Goal: Feedback & Contribution: Leave review/rating

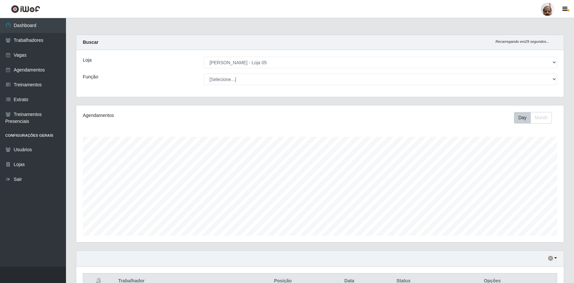
select select "252"
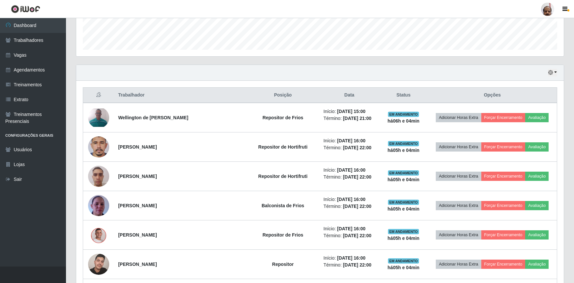
scroll to position [187, 0]
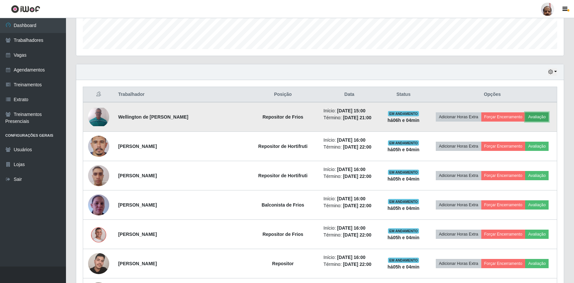
click at [532, 116] on button "Avaliação" at bounding box center [536, 116] width 23 height 9
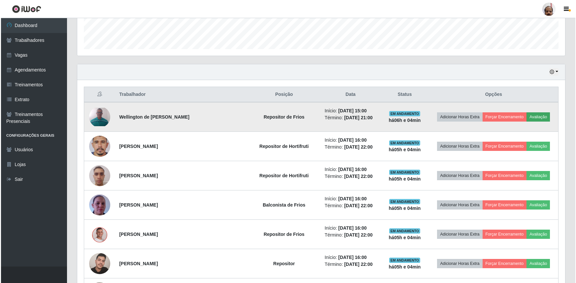
scroll to position [137, 485]
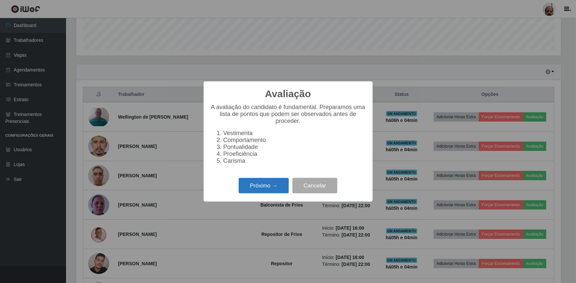
click at [271, 189] on button "Próximo →" at bounding box center [264, 186] width 50 height 16
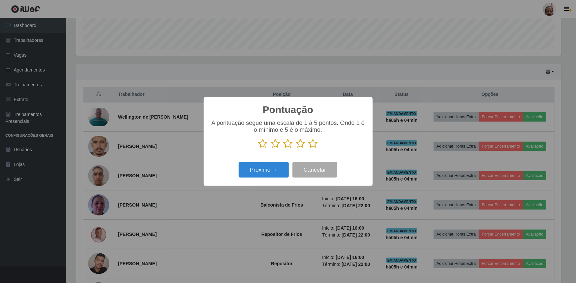
click at [314, 145] on icon at bounding box center [312, 144] width 9 height 10
click at [308, 149] on input "radio" at bounding box center [308, 149] width 0 height 0
click at [282, 166] on button "Próximo →" at bounding box center [264, 170] width 50 height 16
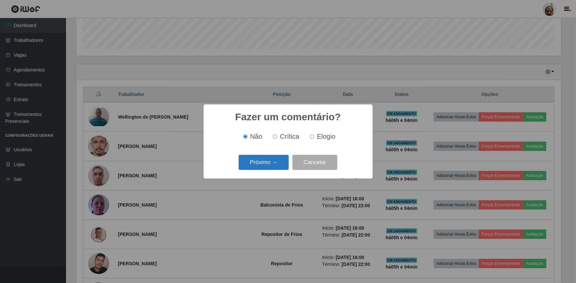
click at [274, 169] on button "Próximo →" at bounding box center [264, 163] width 50 height 16
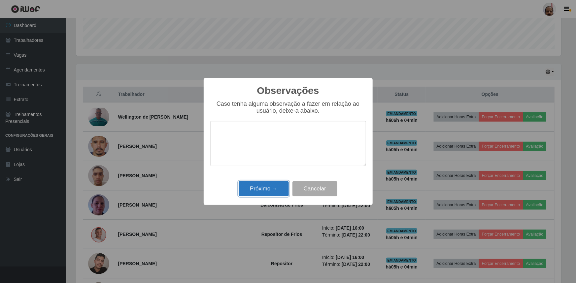
click at [272, 195] on button "Próximo →" at bounding box center [264, 189] width 50 height 16
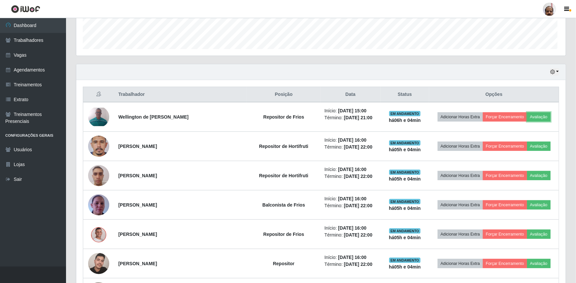
scroll to position [137, 488]
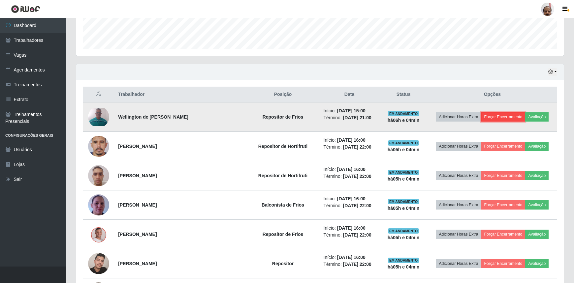
click at [499, 115] on button "Forçar Encerramento" at bounding box center [503, 116] width 44 height 9
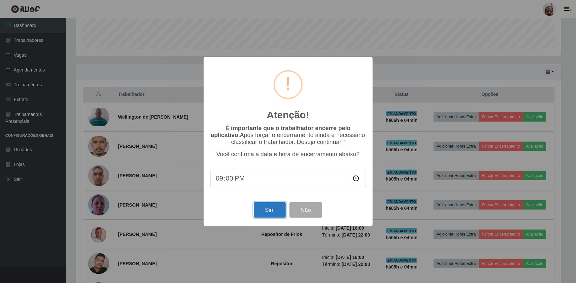
click at [271, 209] on button "Sim" at bounding box center [270, 211] width 32 height 16
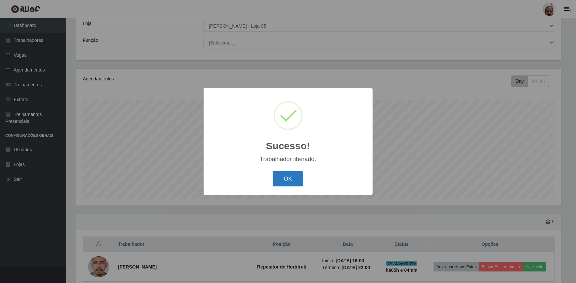
click at [287, 178] on button "OK" at bounding box center [288, 180] width 31 height 16
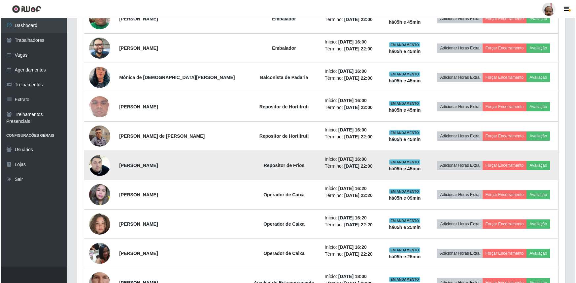
scroll to position [756, 0]
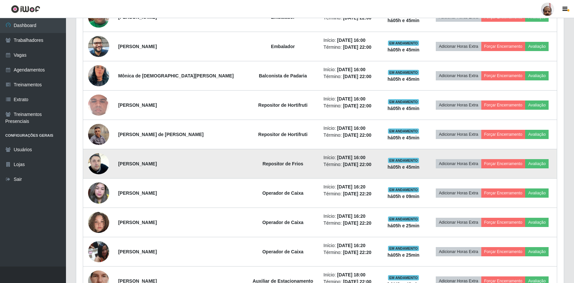
click at [100, 163] on img at bounding box center [98, 164] width 21 height 38
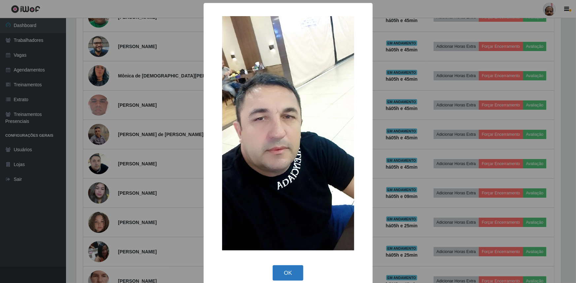
click at [289, 273] on button "OK" at bounding box center [288, 274] width 31 height 16
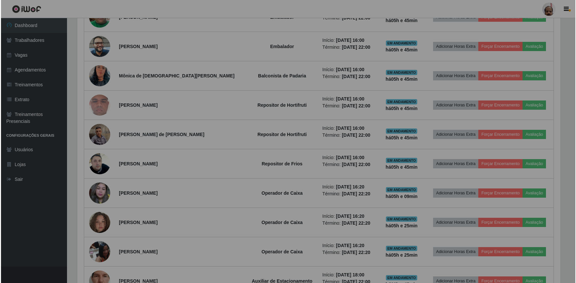
scroll to position [137, 488]
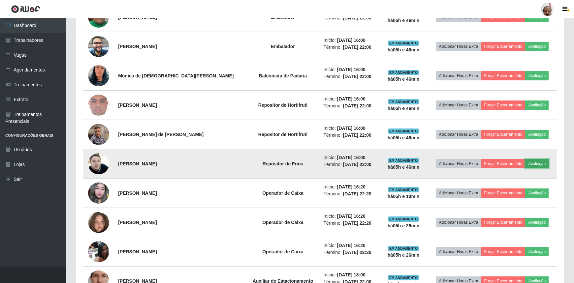
click at [534, 163] on button "Avaliação" at bounding box center [536, 163] width 23 height 9
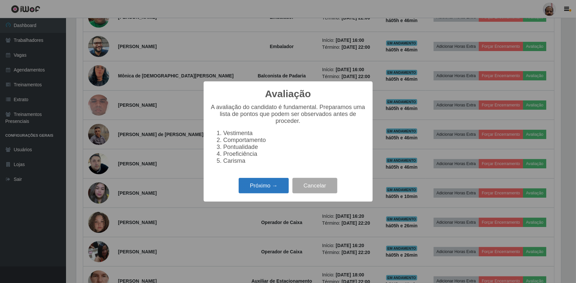
click at [266, 190] on button "Próximo →" at bounding box center [264, 186] width 50 height 16
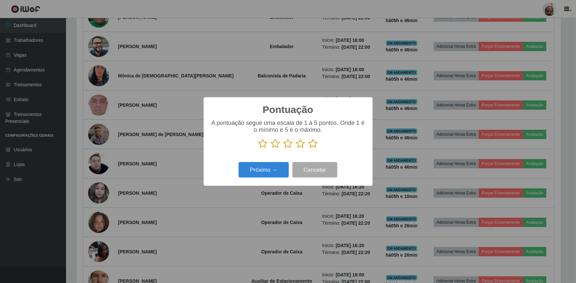
scroll to position [329769, 329421]
click at [261, 143] on icon at bounding box center [262, 144] width 9 height 10
click at [258, 149] on input "radio" at bounding box center [258, 149] width 0 height 0
click at [265, 168] on button "Próximo →" at bounding box center [264, 170] width 50 height 16
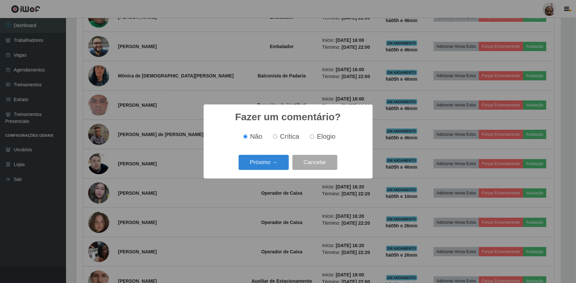
click at [265, 168] on button "Próximo →" at bounding box center [264, 163] width 50 height 16
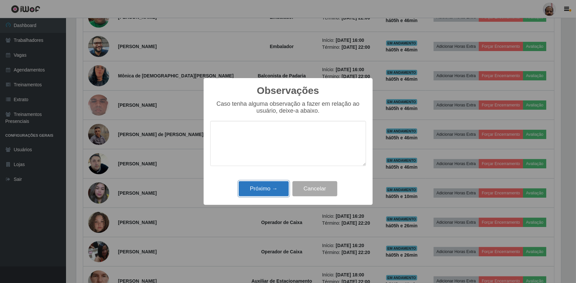
click at [271, 191] on button "Próximo →" at bounding box center [264, 189] width 50 height 16
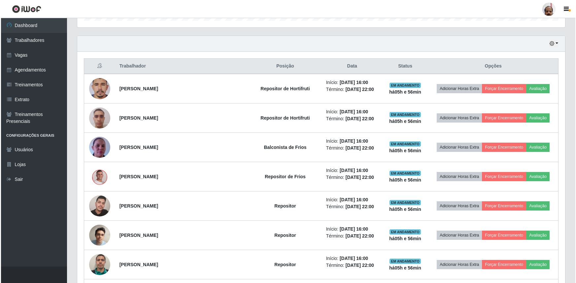
scroll to position [187, 0]
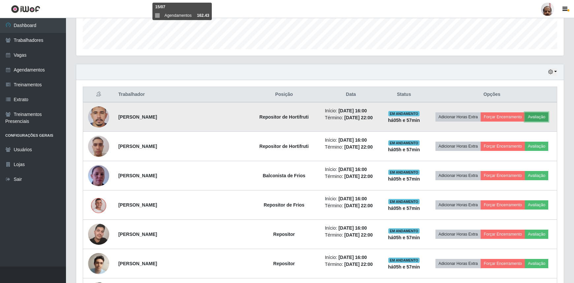
click at [538, 117] on button "Avaliação" at bounding box center [536, 116] width 23 height 9
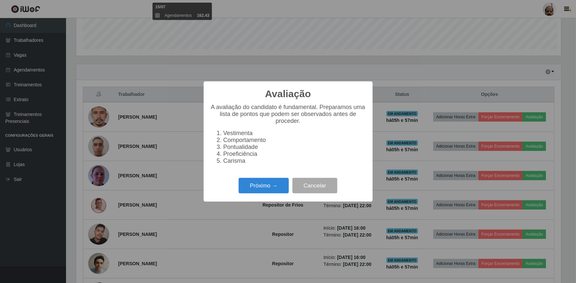
scroll to position [137, 485]
click at [254, 190] on button "Próximo →" at bounding box center [264, 186] width 50 height 16
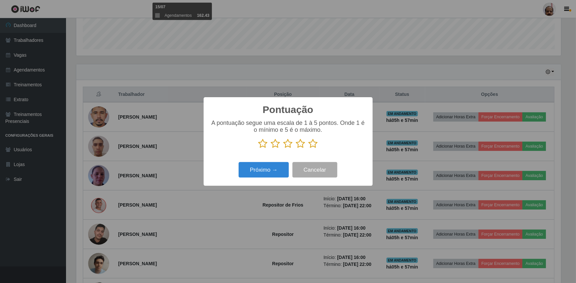
click at [314, 145] on icon at bounding box center [312, 144] width 9 height 10
click at [308, 149] on input "radio" at bounding box center [308, 149] width 0 height 0
click at [276, 171] on button "Próximo →" at bounding box center [264, 170] width 50 height 16
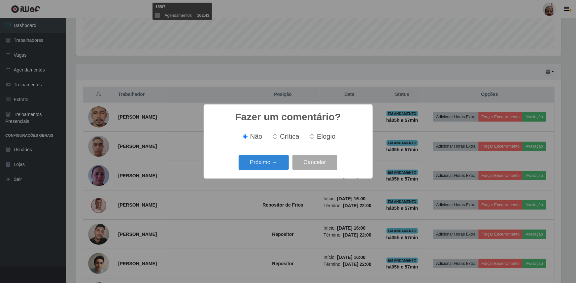
click at [315, 137] on label "Elogio" at bounding box center [321, 137] width 28 height 8
click at [314, 137] on input "Elogio" at bounding box center [312, 137] width 4 height 4
radio input "true"
click at [262, 168] on button "Próximo →" at bounding box center [264, 163] width 50 height 16
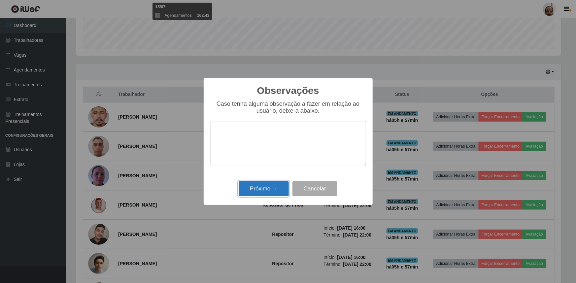
click at [271, 191] on button "Próximo →" at bounding box center [264, 189] width 50 height 16
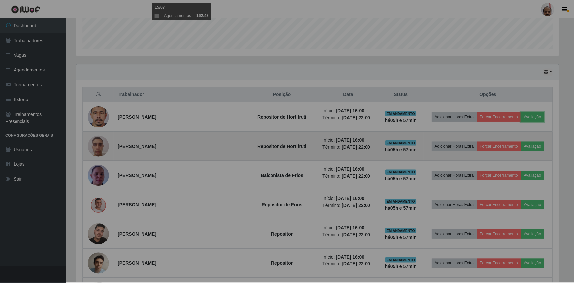
scroll to position [137, 488]
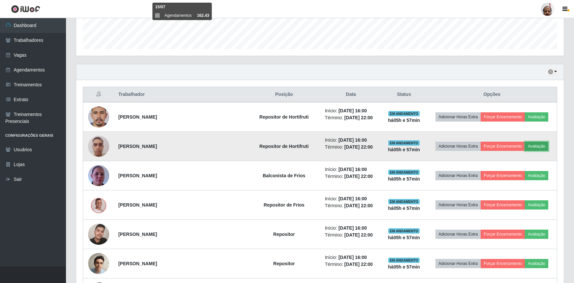
click at [535, 147] on button "Avaliação" at bounding box center [536, 146] width 23 height 9
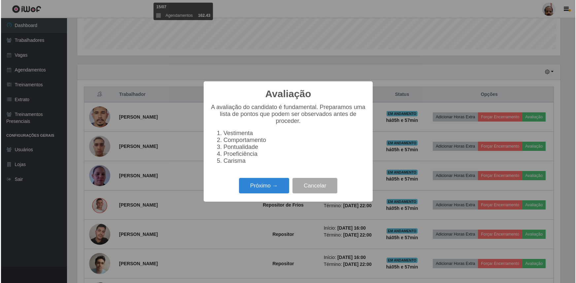
scroll to position [137, 485]
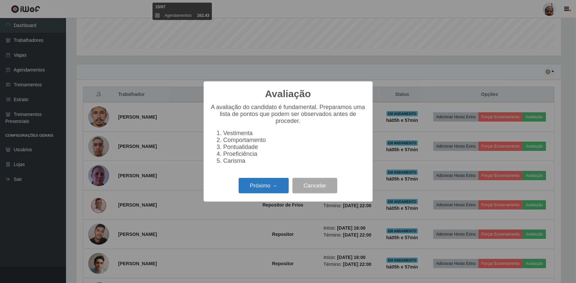
click at [276, 186] on button "Próximo →" at bounding box center [264, 186] width 50 height 16
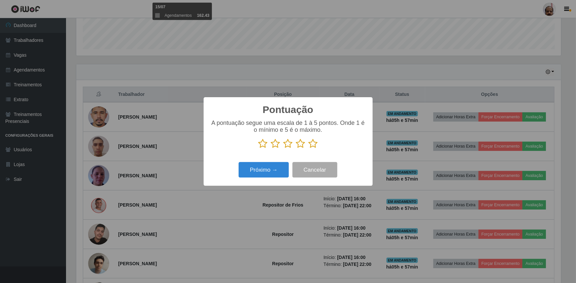
click at [317, 137] on div "A pontuação segue uma escala de 1 à 5 pontos. Onde 1 é o mínimo e 5 é o máximo." at bounding box center [288, 134] width 156 height 29
click at [310, 142] on icon at bounding box center [312, 144] width 9 height 10
click at [308, 149] on input "radio" at bounding box center [308, 149] width 0 height 0
click at [260, 168] on button "Próximo →" at bounding box center [264, 170] width 50 height 16
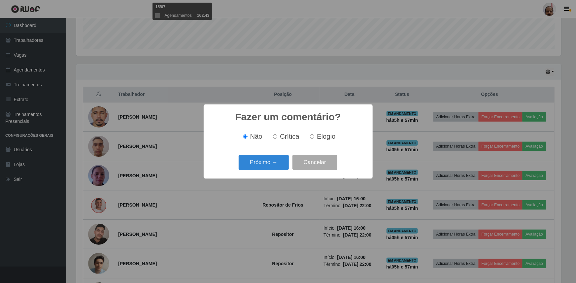
click at [311, 137] on input "Elogio" at bounding box center [312, 137] width 4 height 4
radio input "true"
click at [254, 163] on button "Próximo →" at bounding box center [264, 163] width 50 height 16
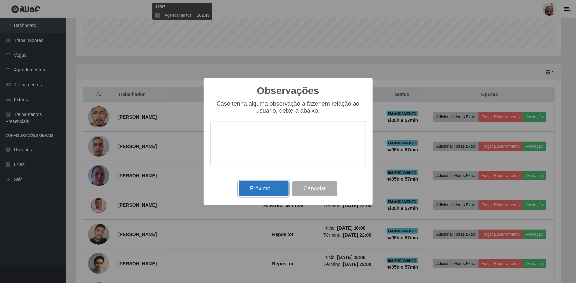
drag, startPoint x: 254, startPoint y: 163, endPoint x: 266, endPoint y: 194, distance: 32.4
click at [266, 194] on button "Próximo →" at bounding box center [264, 189] width 50 height 16
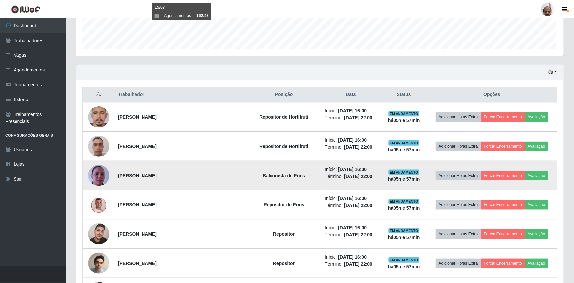
scroll to position [137, 488]
click at [534, 175] on button "Avaliação" at bounding box center [536, 175] width 23 height 9
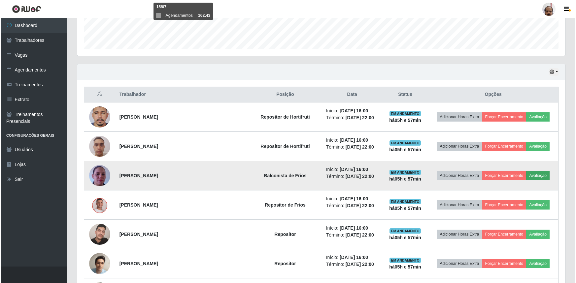
scroll to position [137, 485]
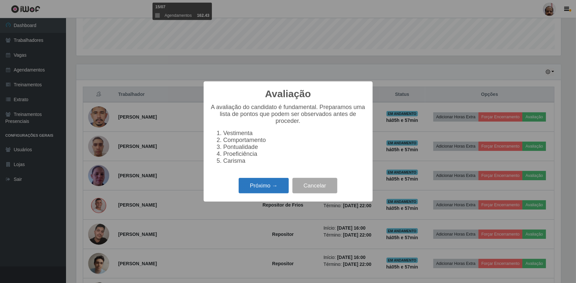
click at [260, 191] on button "Próximo →" at bounding box center [264, 186] width 50 height 16
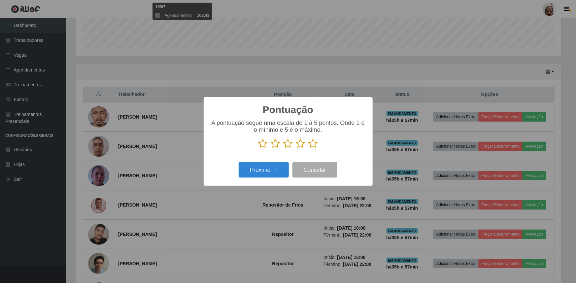
scroll to position [329769, 329421]
click at [313, 144] on icon at bounding box center [312, 144] width 9 height 10
click at [308, 149] on input "radio" at bounding box center [308, 149] width 0 height 0
click at [267, 169] on button "Próximo →" at bounding box center [264, 170] width 50 height 16
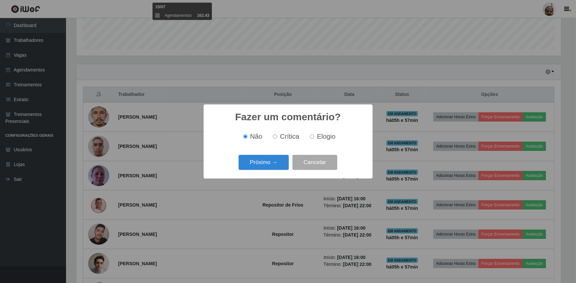
click at [330, 133] on span "Elogio" at bounding box center [326, 136] width 18 height 7
click at [314, 135] on input "Elogio" at bounding box center [312, 137] width 4 height 4
radio input "true"
click at [262, 163] on button "Próximo →" at bounding box center [264, 163] width 50 height 16
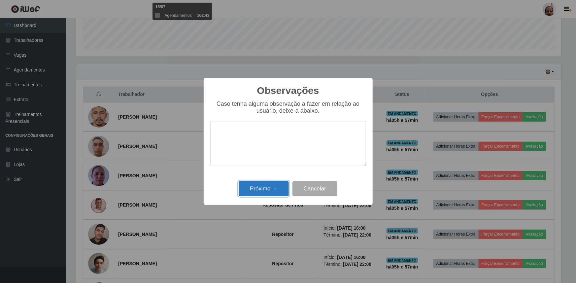
click at [260, 188] on button "Próximo →" at bounding box center [264, 189] width 50 height 16
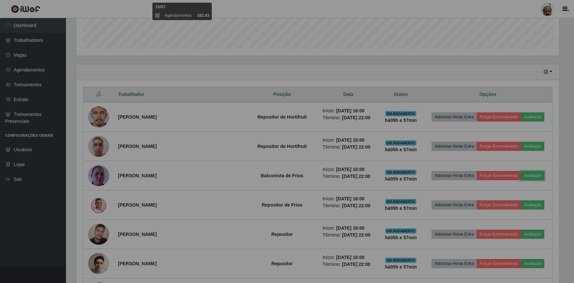
scroll to position [137, 488]
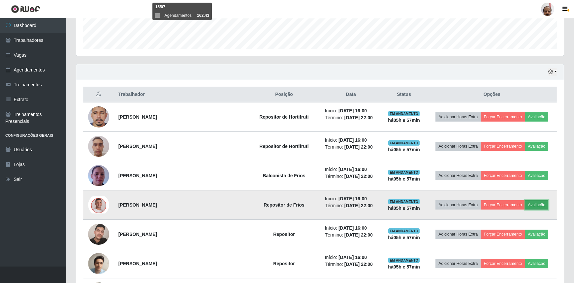
click at [538, 204] on button "Avaliação" at bounding box center [536, 205] width 23 height 9
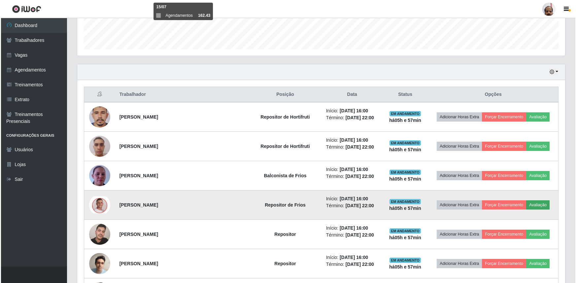
scroll to position [137, 485]
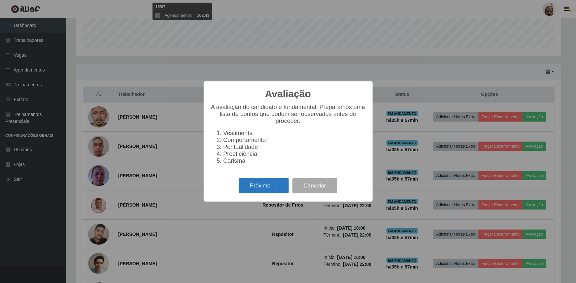
click at [272, 190] on button "Próximo →" at bounding box center [264, 186] width 50 height 16
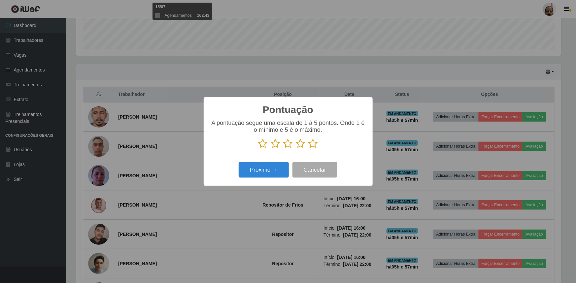
scroll to position [329769, 329421]
click at [313, 145] on icon at bounding box center [312, 144] width 9 height 10
click at [308, 149] on input "radio" at bounding box center [308, 149] width 0 height 0
click at [264, 170] on button "Próximo →" at bounding box center [264, 170] width 50 height 16
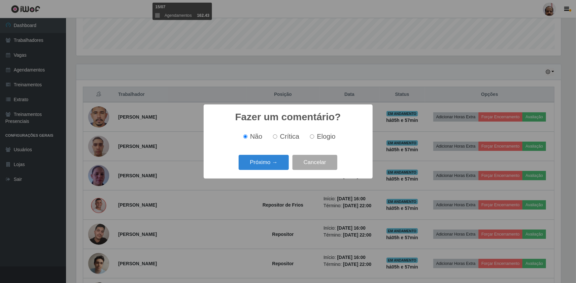
click at [312, 138] on input "Elogio" at bounding box center [312, 137] width 4 height 4
radio input "true"
click at [266, 161] on button "Próximo →" at bounding box center [264, 163] width 50 height 16
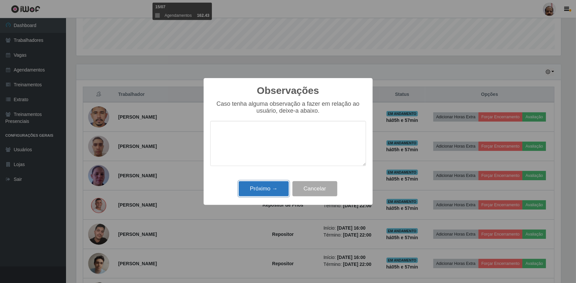
click at [261, 189] on button "Próximo →" at bounding box center [264, 189] width 50 height 16
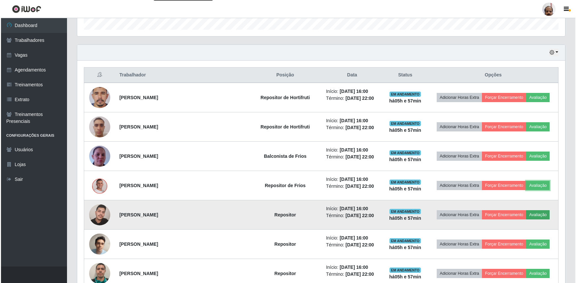
scroll to position [217, 0]
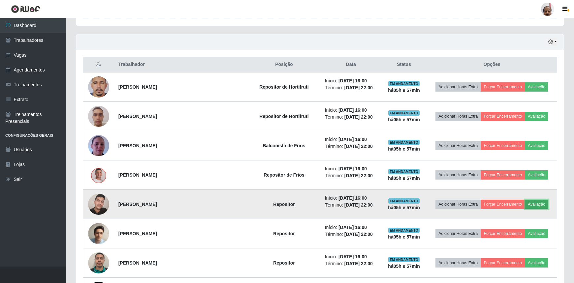
click at [537, 204] on button "Avaliação" at bounding box center [536, 204] width 23 height 9
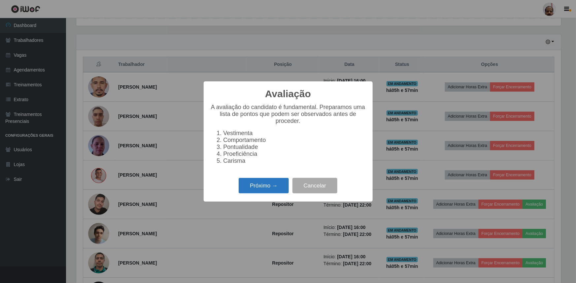
click at [252, 193] on button "Próximo →" at bounding box center [264, 186] width 50 height 16
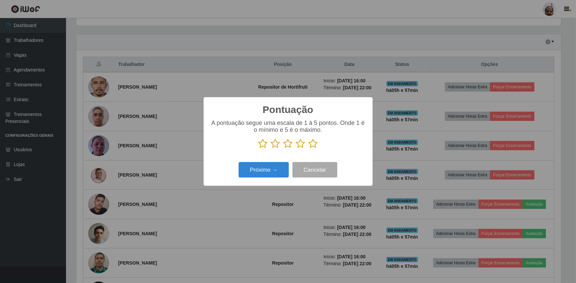
click at [314, 143] on icon at bounding box center [312, 144] width 9 height 10
click at [308, 149] on input "radio" at bounding box center [308, 149] width 0 height 0
click at [267, 173] on button "Próximo →" at bounding box center [264, 170] width 50 height 16
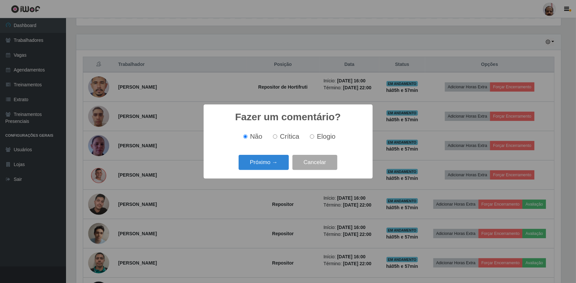
click at [318, 137] on span "Elogio" at bounding box center [326, 136] width 18 height 7
click at [314, 137] on input "Elogio" at bounding box center [312, 137] width 4 height 4
radio input "true"
click at [270, 162] on button "Próximo →" at bounding box center [264, 163] width 50 height 16
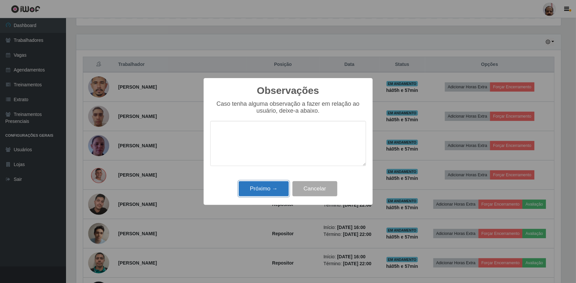
click at [263, 193] on button "Próximo →" at bounding box center [264, 189] width 50 height 16
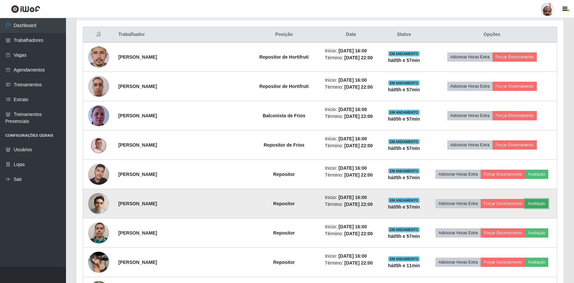
click at [533, 205] on button "Avaliação" at bounding box center [536, 203] width 23 height 9
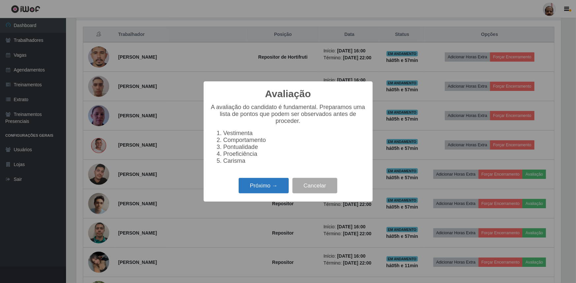
click at [265, 193] on button "Próximo →" at bounding box center [264, 186] width 50 height 16
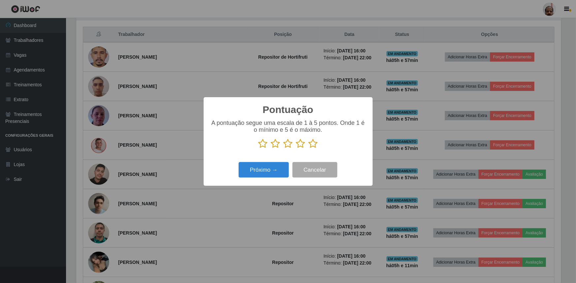
click at [314, 143] on icon at bounding box center [312, 144] width 9 height 10
click at [308, 149] on input "radio" at bounding box center [308, 149] width 0 height 0
click at [267, 172] on button "Próximo →" at bounding box center [264, 170] width 50 height 16
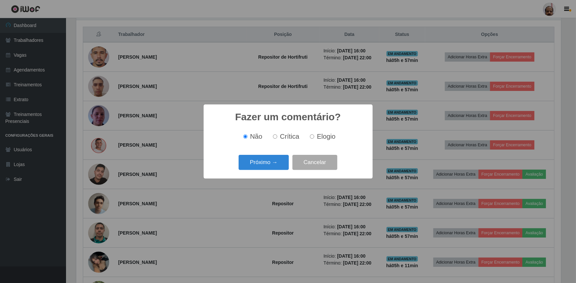
click at [320, 139] on span "Elogio" at bounding box center [326, 136] width 18 height 7
click at [314, 139] on input "Elogio" at bounding box center [312, 137] width 4 height 4
radio input "true"
click at [259, 165] on button "Próximo →" at bounding box center [264, 163] width 50 height 16
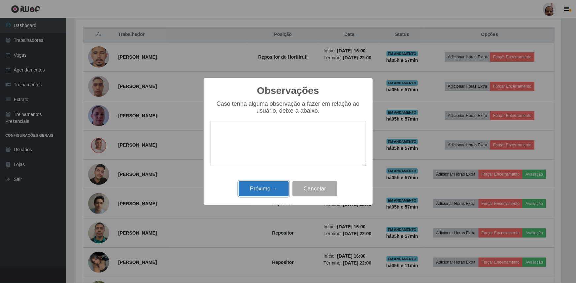
click at [260, 187] on button "Próximo →" at bounding box center [264, 189] width 50 height 16
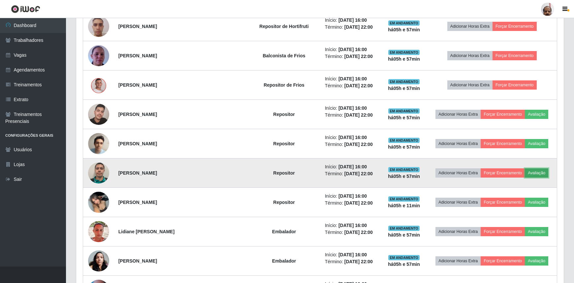
click at [532, 172] on button "Avaliação" at bounding box center [536, 173] width 23 height 9
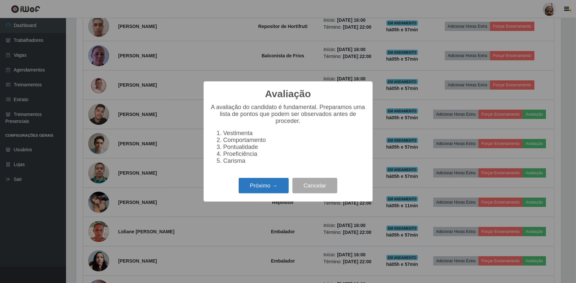
click at [255, 191] on button "Próximo →" at bounding box center [264, 186] width 50 height 16
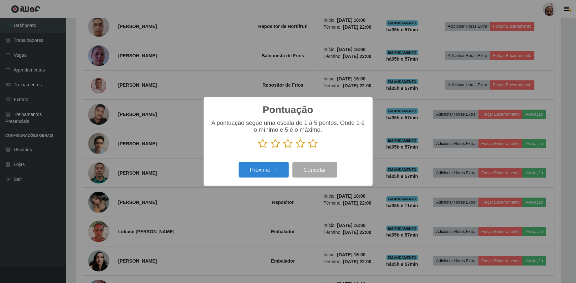
click at [313, 145] on icon at bounding box center [312, 144] width 9 height 10
click at [308, 149] on input "radio" at bounding box center [308, 149] width 0 height 0
click at [271, 167] on button "Próximo →" at bounding box center [264, 170] width 50 height 16
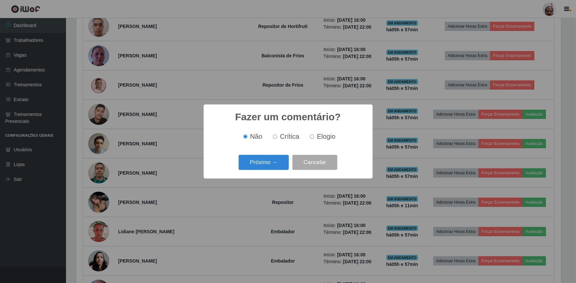
click at [317, 135] on span "Elogio" at bounding box center [326, 136] width 18 height 7
click at [314, 135] on input "Elogio" at bounding box center [312, 137] width 4 height 4
radio input "true"
click at [266, 164] on button "Próximo →" at bounding box center [264, 163] width 50 height 16
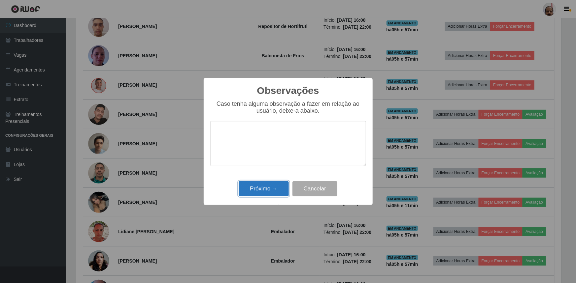
click at [268, 191] on button "Próximo →" at bounding box center [264, 189] width 50 height 16
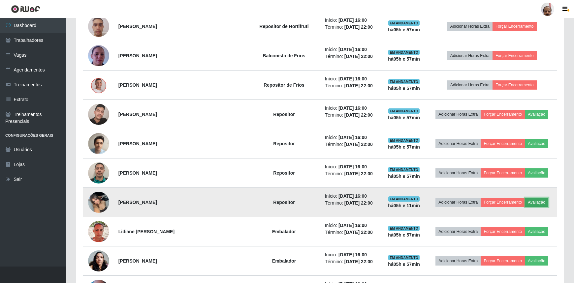
click at [537, 200] on button "Avaliação" at bounding box center [536, 202] width 23 height 9
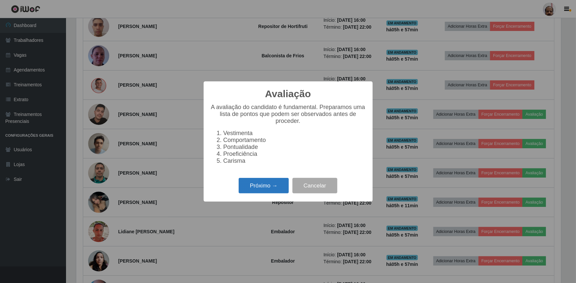
click at [263, 185] on button "Próximo →" at bounding box center [264, 186] width 50 height 16
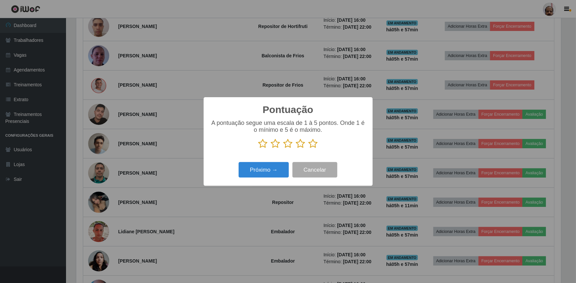
click at [313, 145] on icon at bounding box center [312, 144] width 9 height 10
click at [308, 149] on input "radio" at bounding box center [308, 149] width 0 height 0
click at [275, 171] on button "Próximo →" at bounding box center [264, 170] width 50 height 16
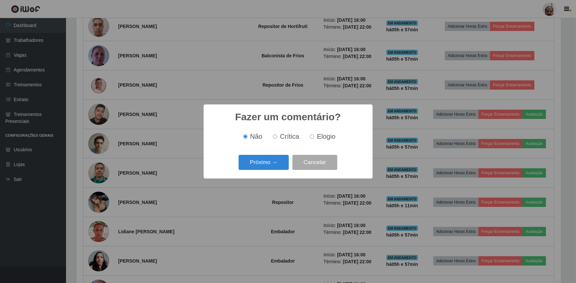
click at [314, 137] on label "Elogio" at bounding box center [321, 137] width 28 height 8
click at [314, 137] on input "Elogio" at bounding box center [312, 137] width 4 height 4
radio input "true"
click at [268, 167] on button "Próximo →" at bounding box center [264, 163] width 50 height 16
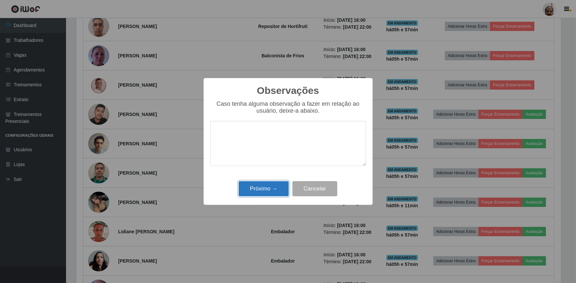
click at [267, 191] on button "Próximo →" at bounding box center [264, 189] width 50 height 16
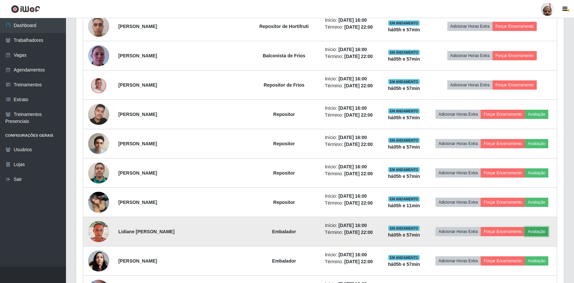
click at [532, 229] on button "Avaliação" at bounding box center [536, 231] width 23 height 9
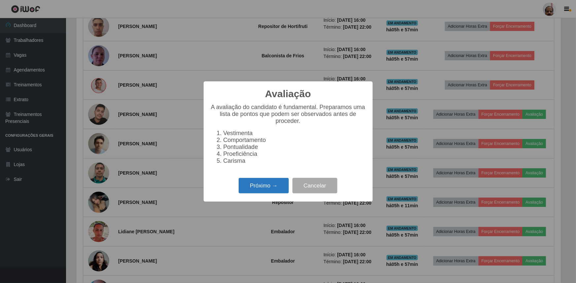
click at [277, 188] on button "Próximo →" at bounding box center [264, 186] width 50 height 16
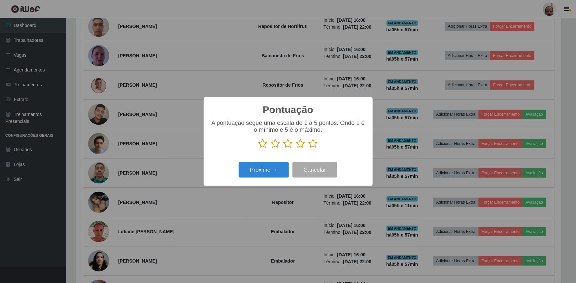
click at [310, 144] on icon at bounding box center [312, 144] width 9 height 10
click at [308, 149] on input "radio" at bounding box center [308, 149] width 0 height 0
click at [279, 172] on button "Próximo →" at bounding box center [264, 170] width 50 height 16
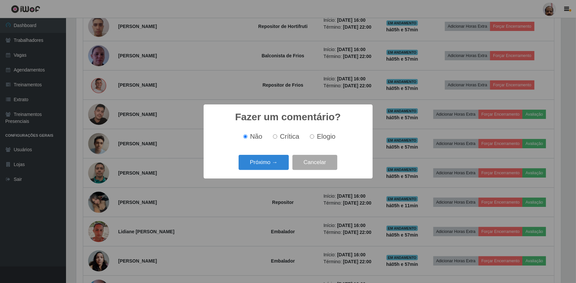
click at [321, 138] on span "Elogio" at bounding box center [326, 136] width 18 height 7
click at [314, 138] on input "Elogio" at bounding box center [312, 137] width 4 height 4
radio input "true"
click at [273, 166] on button "Próximo →" at bounding box center [264, 163] width 50 height 16
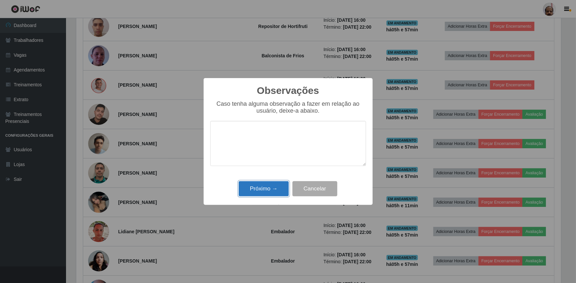
click at [270, 195] on button "Próximo →" at bounding box center [264, 189] width 50 height 16
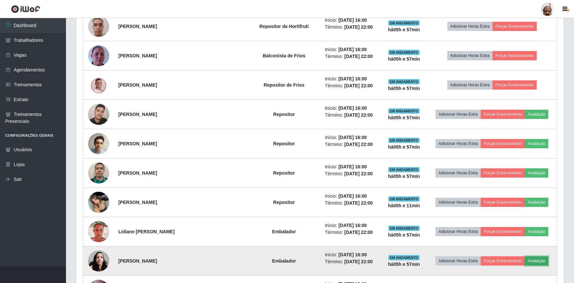
click at [536, 261] on button "Avaliação" at bounding box center [536, 261] width 23 height 9
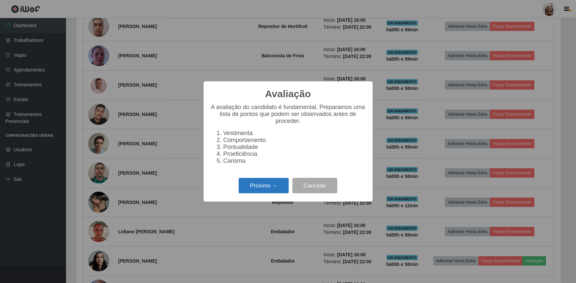
click at [271, 186] on button "Próximo →" at bounding box center [264, 186] width 50 height 16
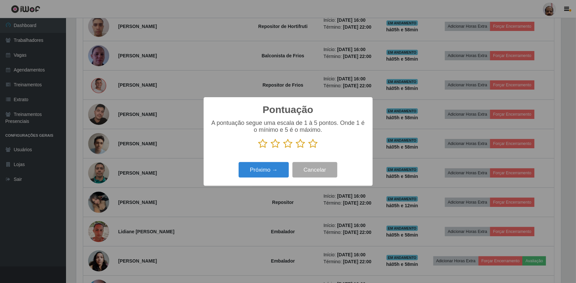
click at [315, 147] on icon at bounding box center [312, 144] width 9 height 10
click at [308, 149] on input "radio" at bounding box center [308, 149] width 0 height 0
click at [274, 171] on button "Próximo →" at bounding box center [264, 170] width 50 height 16
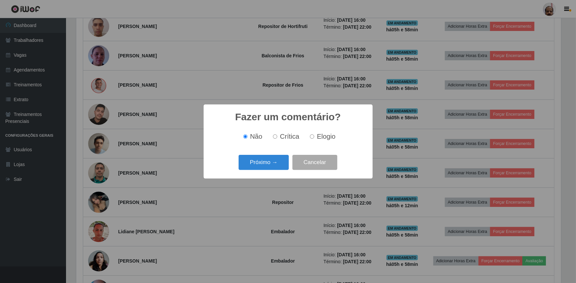
drag, startPoint x: 317, startPoint y: 138, endPoint x: 306, endPoint y: 145, distance: 13.0
click at [317, 137] on span "Elogio" at bounding box center [326, 136] width 18 height 7
click at [314, 137] on input "Elogio" at bounding box center [312, 137] width 4 height 4
radio input "true"
click at [278, 160] on button "Próximo →" at bounding box center [264, 163] width 50 height 16
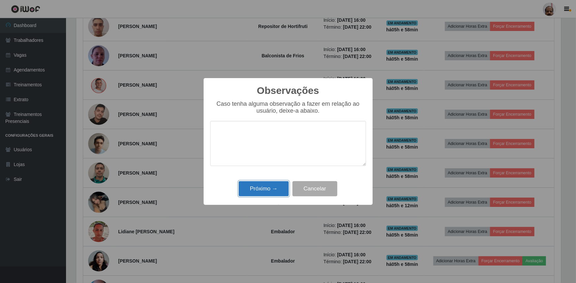
click at [273, 186] on button "Próximo →" at bounding box center [264, 189] width 50 height 16
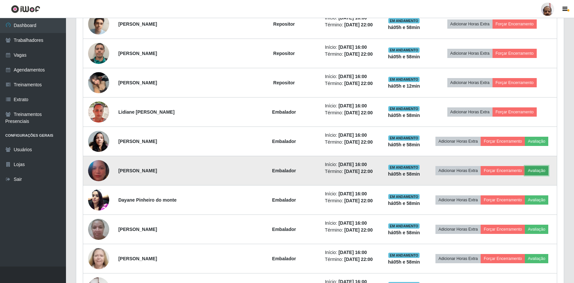
click at [537, 170] on button "Avaliação" at bounding box center [536, 170] width 23 height 9
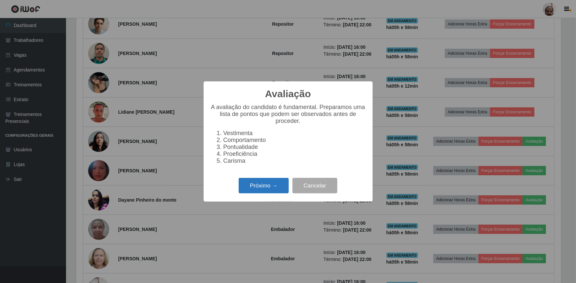
click at [252, 187] on button "Próximo →" at bounding box center [264, 186] width 50 height 16
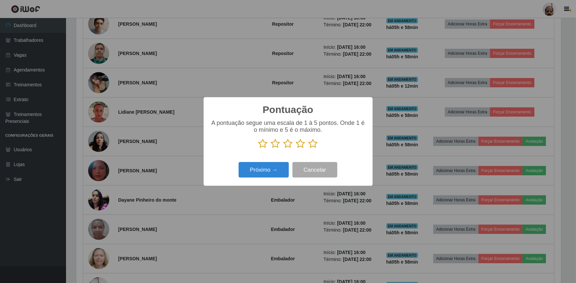
click at [313, 144] on icon at bounding box center [312, 144] width 9 height 10
click at [308, 149] on input "radio" at bounding box center [308, 149] width 0 height 0
click at [267, 171] on button "Próximo →" at bounding box center [264, 170] width 50 height 16
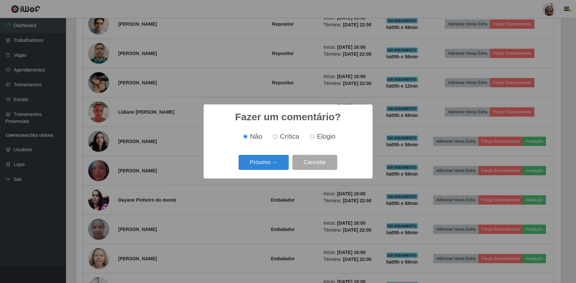
click at [320, 137] on span "Elogio" at bounding box center [326, 136] width 18 height 7
click at [314, 137] on input "Elogio" at bounding box center [312, 137] width 4 height 4
radio input "true"
click at [275, 162] on button "Próximo →" at bounding box center [264, 163] width 50 height 16
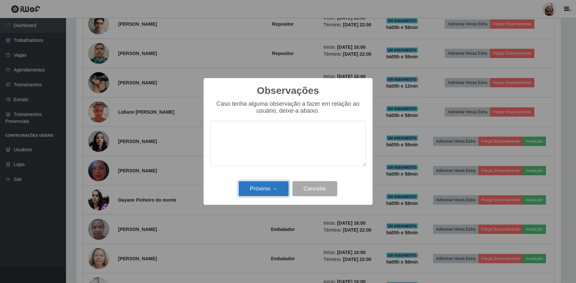
click at [270, 188] on button "Próximo →" at bounding box center [264, 189] width 50 height 16
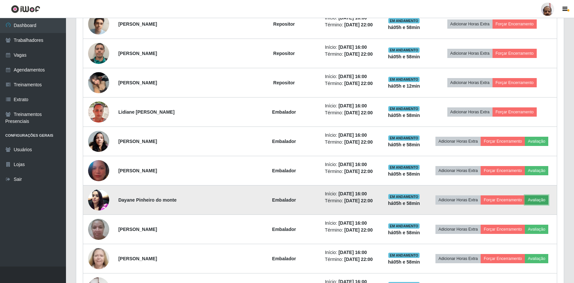
click at [539, 199] on button "Avaliação" at bounding box center [536, 200] width 23 height 9
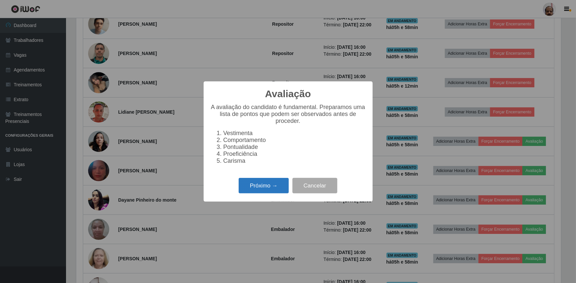
click at [269, 189] on button "Próximo →" at bounding box center [264, 186] width 50 height 16
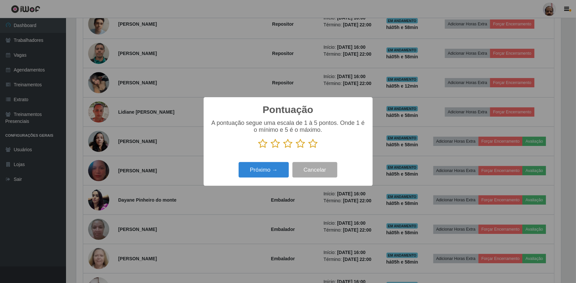
click at [314, 145] on icon at bounding box center [312, 144] width 9 height 10
click at [308, 149] on input "radio" at bounding box center [308, 149] width 0 height 0
click at [260, 173] on button "Próximo →" at bounding box center [264, 170] width 50 height 16
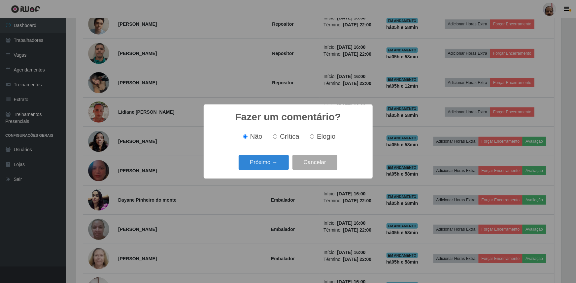
click at [314, 137] on label "Elogio" at bounding box center [321, 137] width 28 height 8
click at [314, 137] on input "Elogio" at bounding box center [312, 137] width 4 height 4
radio input "true"
click at [273, 165] on button "Próximo →" at bounding box center [264, 163] width 50 height 16
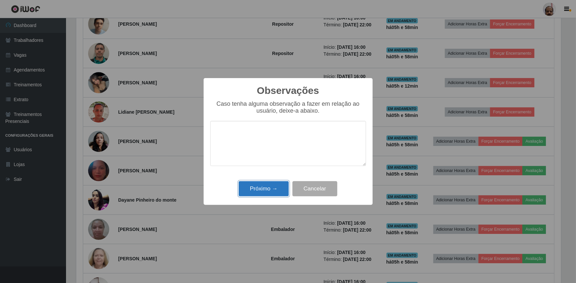
click at [267, 189] on button "Próximo →" at bounding box center [264, 189] width 50 height 16
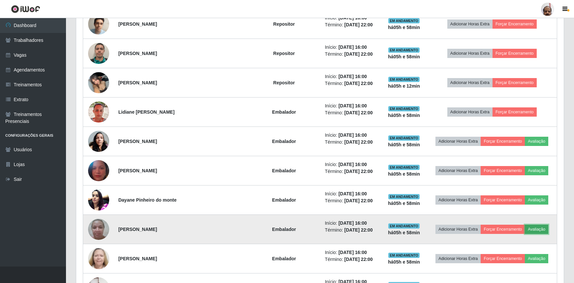
click at [532, 229] on button "Avaliação" at bounding box center [536, 229] width 23 height 9
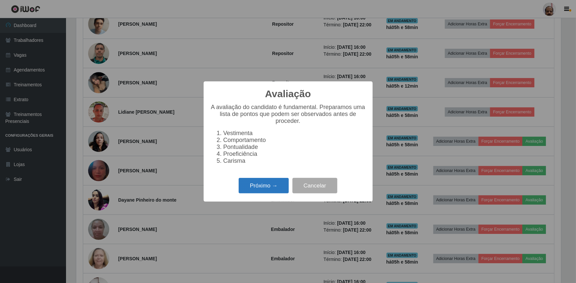
click at [254, 194] on button "Próximo →" at bounding box center [264, 186] width 50 height 16
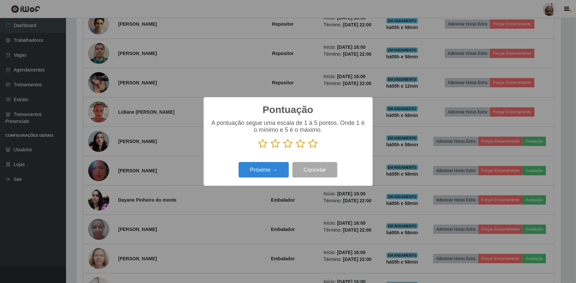
click at [313, 145] on icon at bounding box center [312, 144] width 9 height 10
click at [308, 149] on input "radio" at bounding box center [308, 149] width 0 height 0
click at [261, 173] on button "Próximo →" at bounding box center [264, 170] width 50 height 16
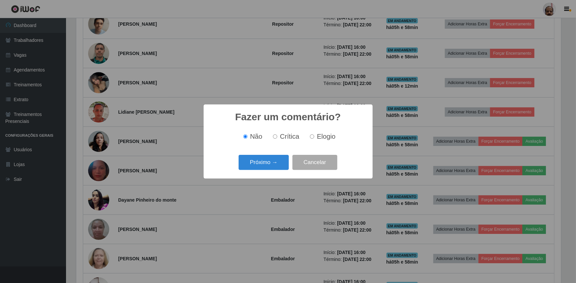
click at [315, 141] on label "Elogio" at bounding box center [321, 137] width 28 height 8
click at [314, 139] on input "Elogio" at bounding box center [312, 137] width 4 height 4
radio input "true"
click at [255, 169] on button "Próximo →" at bounding box center [264, 163] width 50 height 16
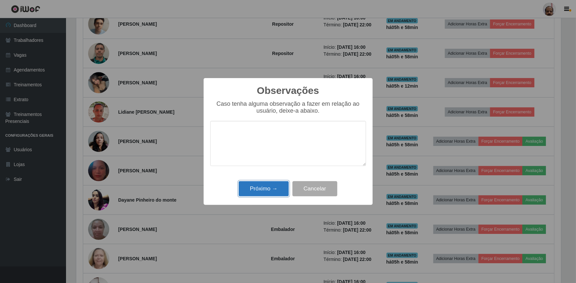
click at [254, 192] on button "Próximo →" at bounding box center [264, 189] width 50 height 16
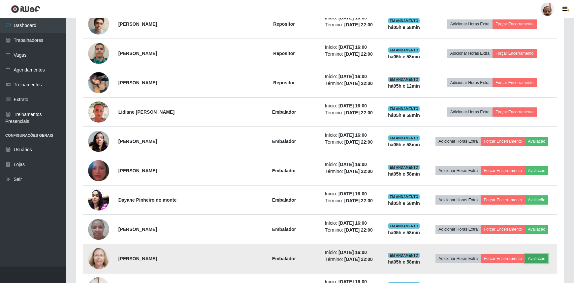
click at [529, 261] on button "Avaliação" at bounding box center [536, 258] width 23 height 9
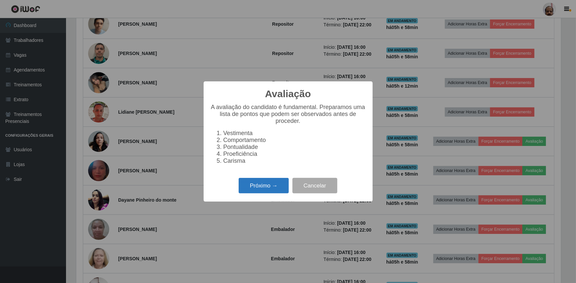
click at [260, 191] on button "Próximo →" at bounding box center [264, 186] width 50 height 16
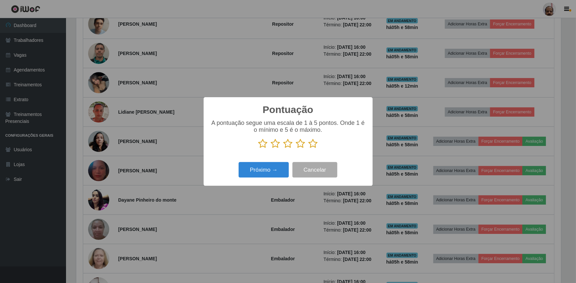
click at [312, 145] on icon at bounding box center [312, 144] width 9 height 10
click at [308, 149] on input "radio" at bounding box center [308, 149] width 0 height 0
click at [275, 172] on button "Próximo →" at bounding box center [264, 170] width 50 height 16
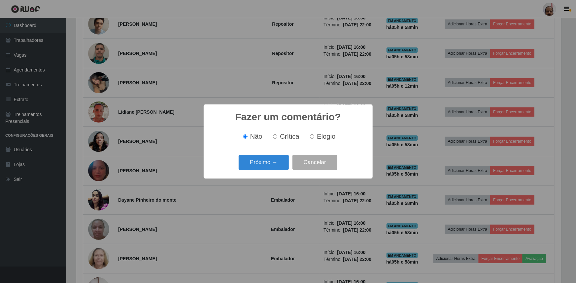
click at [310, 139] on input "Elogio" at bounding box center [312, 137] width 4 height 4
radio input "true"
click at [264, 168] on button "Próximo →" at bounding box center [264, 163] width 50 height 16
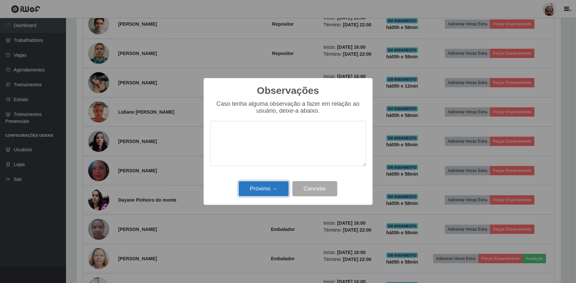
click at [265, 194] on button "Próximo →" at bounding box center [264, 189] width 50 height 16
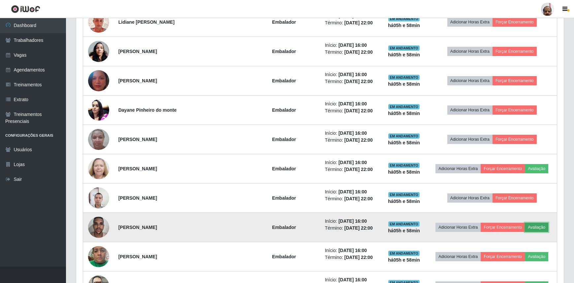
click at [538, 228] on button "Avaliação" at bounding box center [536, 227] width 23 height 9
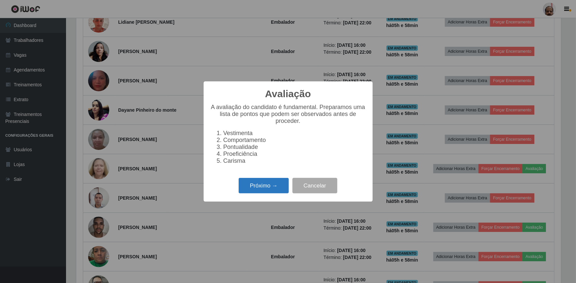
click at [258, 191] on button "Próximo →" at bounding box center [264, 186] width 50 height 16
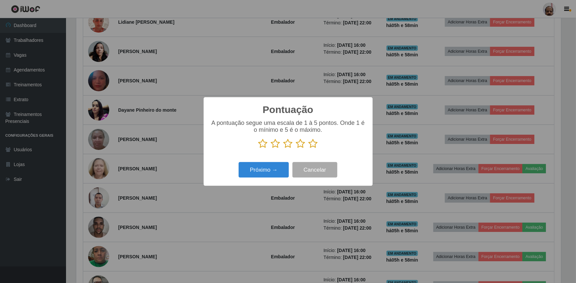
click at [312, 147] on icon at bounding box center [312, 144] width 9 height 10
click at [308, 149] on input "radio" at bounding box center [308, 149] width 0 height 0
click at [265, 172] on button "Próximo →" at bounding box center [264, 170] width 50 height 16
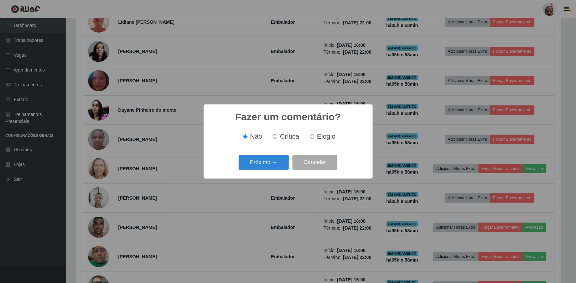
click at [315, 136] on label "Elogio" at bounding box center [321, 137] width 28 height 8
click at [314, 136] on input "Elogio" at bounding box center [312, 137] width 4 height 4
radio input "true"
click at [272, 164] on button "Próximo →" at bounding box center [264, 163] width 50 height 16
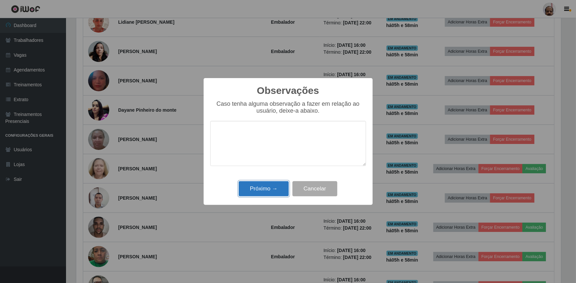
click at [266, 191] on button "Próximo →" at bounding box center [264, 189] width 50 height 16
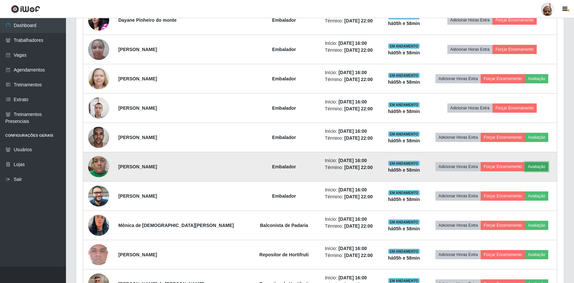
click at [539, 167] on button "Avaliação" at bounding box center [536, 166] width 23 height 9
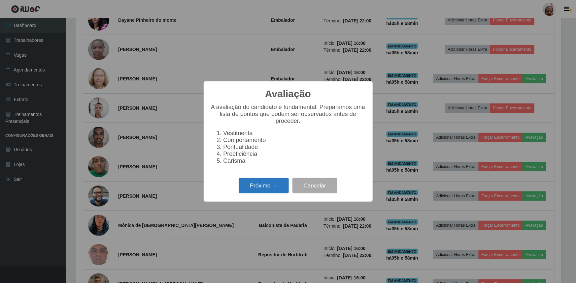
click at [255, 186] on button "Próximo →" at bounding box center [264, 186] width 50 height 16
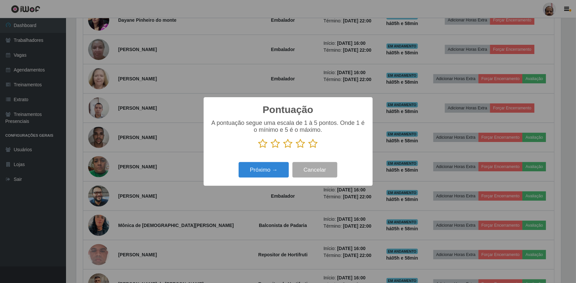
click at [312, 145] on icon at bounding box center [312, 144] width 9 height 10
click at [308, 149] on input "radio" at bounding box center [308, 149] width 0 height 0
click at [268, 169] on button "Próximo →" at bounding box center [264, 170] width 50 height 16
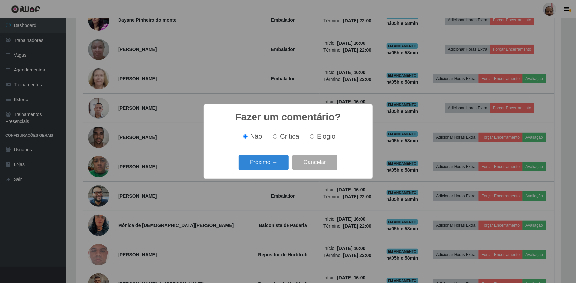
click at [317, 136] on span "Elogio" at bounding box center [326, 136] width 18 height 7
click at [314, 136] on input "Elogio" at bounding box center [312, 137] width 4 height 4
radio input "true"
click at [271, 168] on button "Próximo →" at bounding box center [264, 163] width 50 height 16
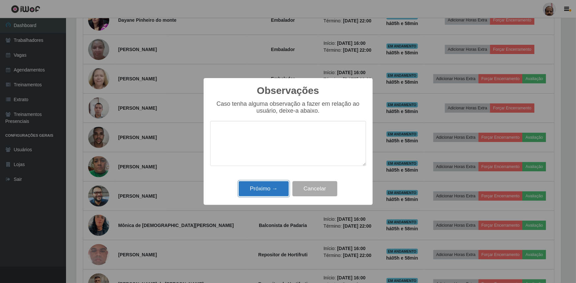
click at [271, 193] on button "Próximo →" at bounding box center [264, 189] width 50 height 16
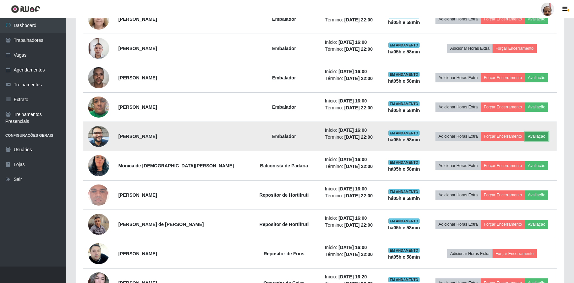
click at [536, 136] on button "Avaliação" at bounding box center [536, 136] width 23 height 9
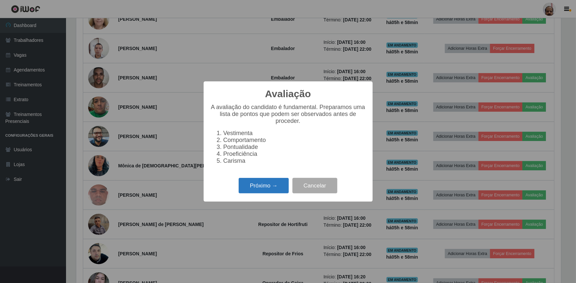
click at [269, 189] on button "Próximo →" at bounding box center [264, 186] width 50 height 16
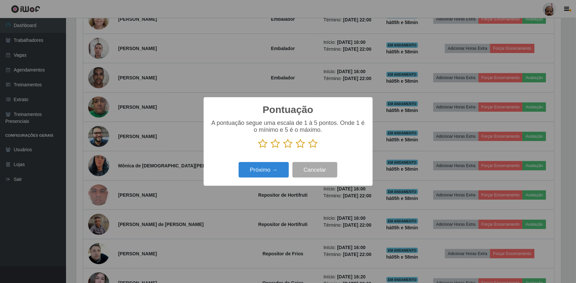
click at [309, 147] on icon at bounding box center [312, 144] width 9 height 10
click at [308, 149] on input "radio" at bounding box center [308, 149] width 0 height 0
click at [264, 173] on button "Próximo →" at bounding box center [264, 170] width 50 height 16
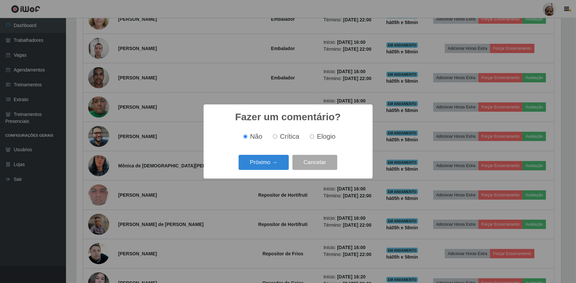
click at [336, 134] on div "Não Crítica Elogio" at bounding box center [288, 137] width 156 height 8
click at [315, 138] on label "Elogio" at bounding box center [321, 137] width 28 height 8
click at [314, 138] on input "Elogio" at bounding box center [312, 137] width 4 height 4
radio input "true"
click at [271, 165] on button "Próximo →" at bounding box center [264, 163] width 50 height 16
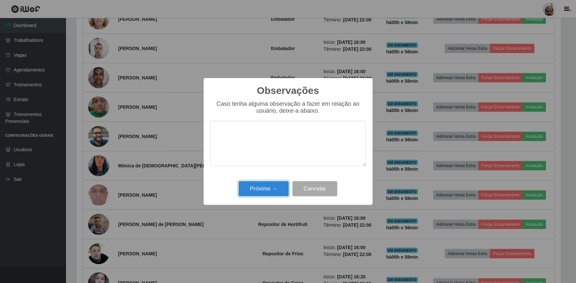
click at [267, 186] on button "Próximo →" at bounding box center [264, 189] width 50 height 16
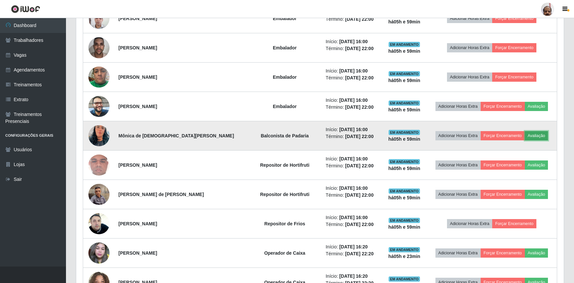
click at [530, 136] on button "Avaliação" at bounding box center [536, 135] width 23 height 9
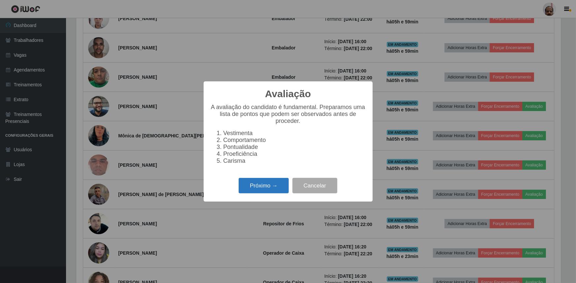
click at [249, 192] on button "Próximo →" at bounding box center [264, 186] width 50 height 16
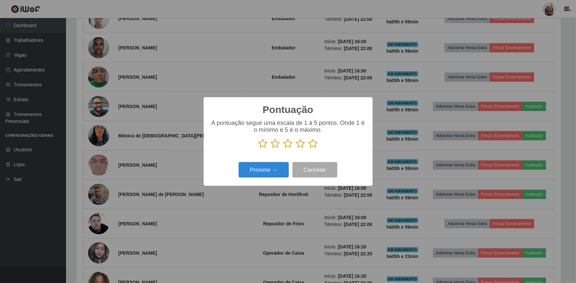
click at [312, 146] on icon at bounding box center [312, 144] width 9 height 10
click at [308, 149] on input "radio" at bounding box center [308, 149] width 0 height 0
click at [262, 171] on button "Próximo →" at bounding box center [264, 170] width 50 height 16
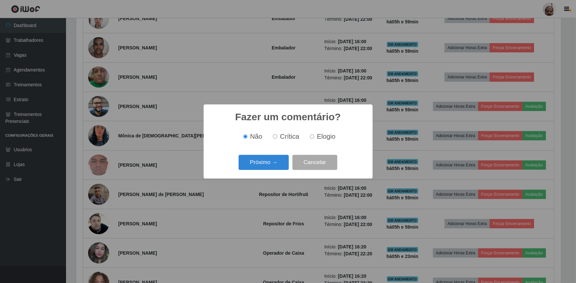
click at [333, 135] on span "Elogio" at bounding box center [326, 136] width 18 height 7
click at [314, 135] on input "Elogio" at bounding box center [312, 137] width 4 height 4
radio input "true"
click at [253, 161] on button "Próximo →" at bounding box center [264, 163] width 50 height 16
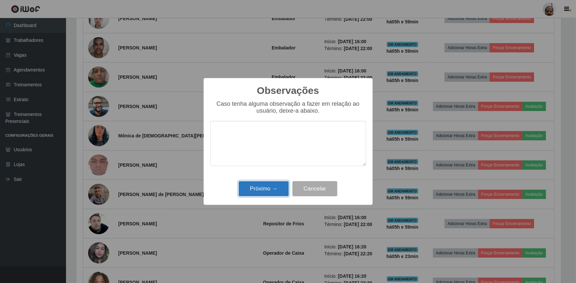
click at [260, 188] on button "Próximo →" at bounding box center [264, 189] width 50 height 16
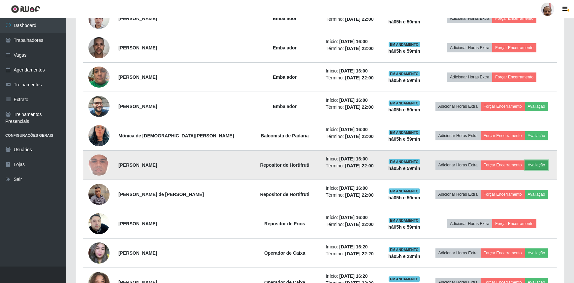
click at [538, 161] on button "Avaliação" at bounding box center [536, 165] width 23 height 9
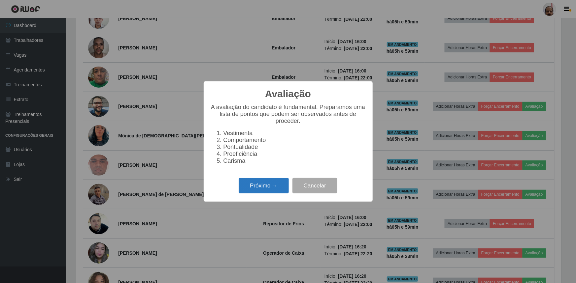
click at [264, 193] on button "Próximo →" at bounding box center [264, 186] width 50 height 16
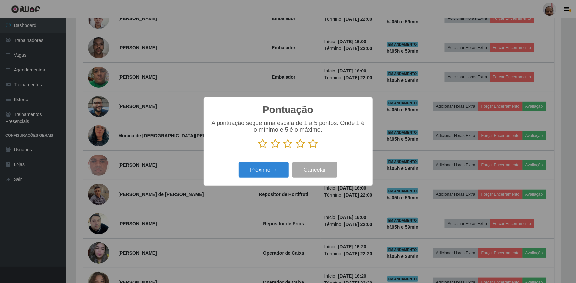
click at [307, 143] on p at bounding box center [288, 144] width 156 height 10
click at [313, 144] on icon at bounding box center [312, 144] width 9 height 10
click at [308, 149] on input "radio" at bounding box center [308, 149] width 0 height 0
click at [258, 168] on button "Próximo →" at bounding box center [264, 170] width 50 height 16
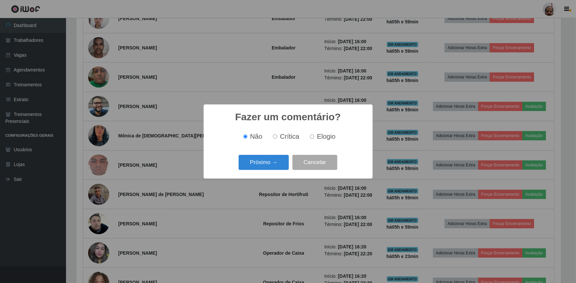
click at [330, 137] on span "Elogio" at bounding box center [326, 136] width 18 height 7
click at [314, 137] on input "Elogio" at bounding box center [312, 137] width 4 height 4
radio input "true"
click at [275, 168] on button "Próximo →" at bounding box center [264, 163] width 50 height 16
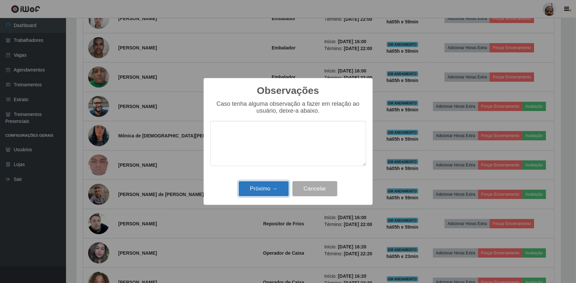
click at [269, 192] on button "Próximo →" at bounding box center [264, 189] width 50 height 16
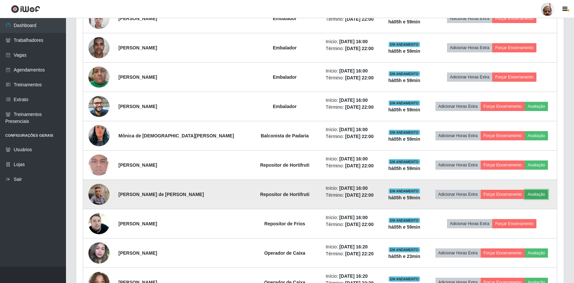
click at [539, 192] on button "Avaliação" at bounding box center [536, 194] width 23 height 9
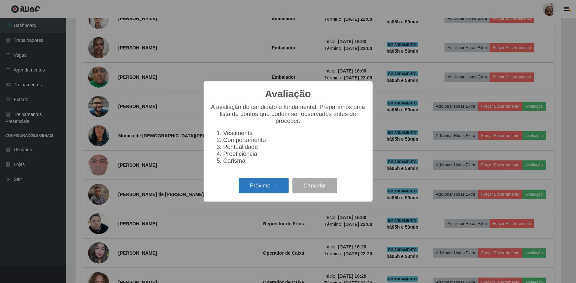
click at [272, 186] on button "Próximo →" at bounding box center [264, 186] width 50 height 16
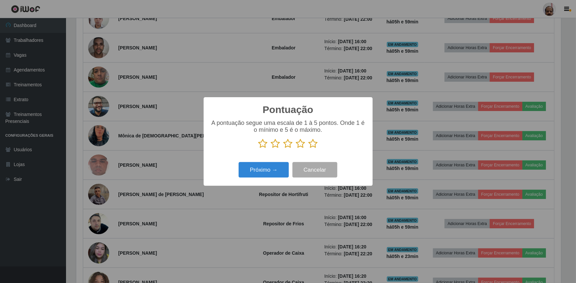
click at [312, 142] on icon at bounding box center [312, 144] width 9 height 10
click at [308, 149] on input "radio" at bounding box center [308, 149] width 0 height 0
click at [269, 168] on button "Próximo →" at bounding box center [264, 170] width 50 height 16
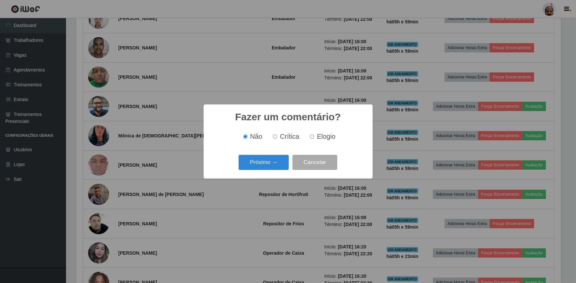
click at [323, 139] on span "Elogio" at bounding box center [326, 136] width 18 height 7
click at [314, 139] on input "Elogio" at bounding box center [312, 137] width 4 height 4
radio input "true"
click at [269, 166] on button "Próximo →" at bounding box center [264, 163] width 50 height 16
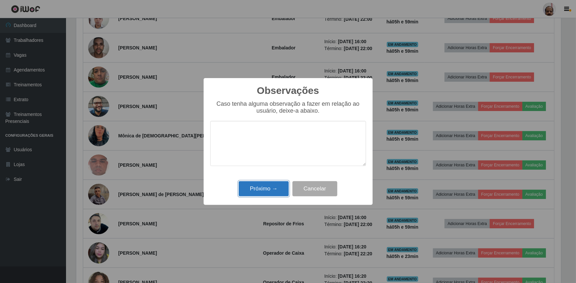
click at [274, 195] on button "Próximo →" at bounding box center [264, 189] width 50 height 16
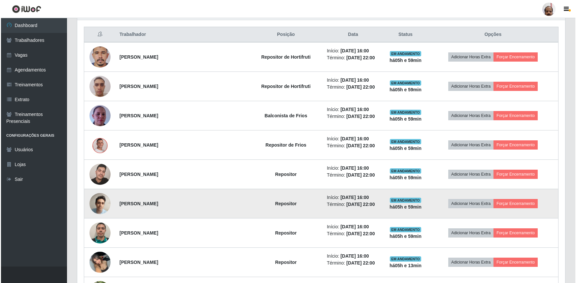
scroll to position [277, 0]
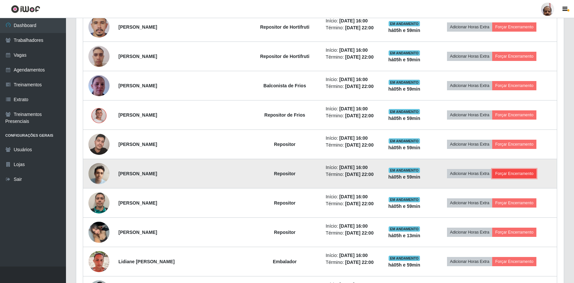
click at [519, 172] on button "Forçar Encerramento" at bounding box center [514, 173] width 44 height 9
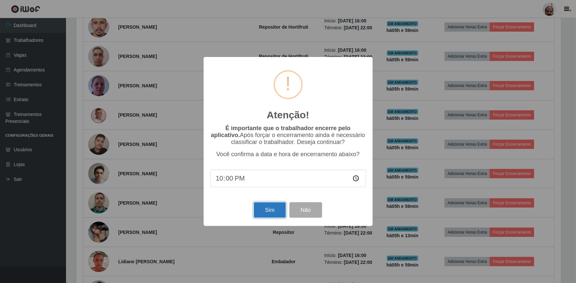
click at [264, 211] on button "Sim" at bounding box center [270, 211] width 32 height 16
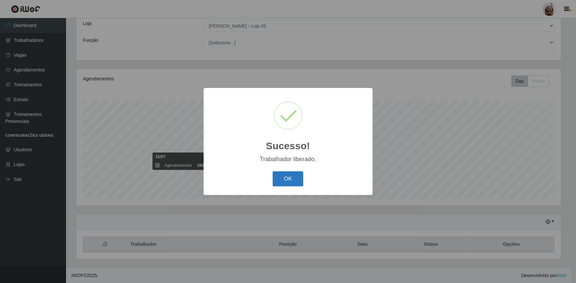
click at [291, 179] on button "OK" at bounding box center [288, 180] width 31 height 16
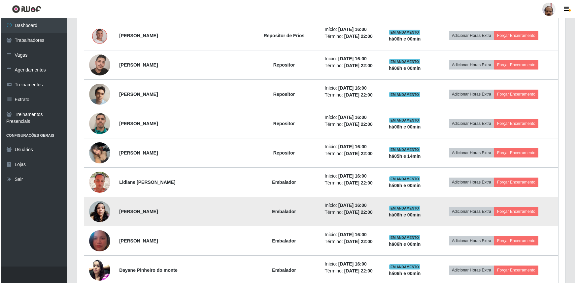
scroll to position [367, 0]
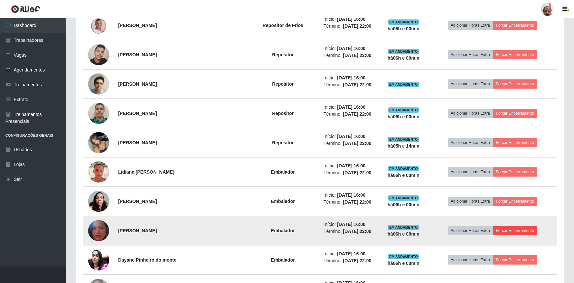
drag, startPoint x: 517, startPoint y: 223, endPoint x: 510, endPoint y: 229, distance: 9.4
click at [517, 224] on td "Adicionar Horas Extra Forçar Encerramento" at bounding box center [492, 230] width 129 height 29
click at [510, 230] on button "Forçar Encerramento" at bounding box center [515, 230] width 44 height 9
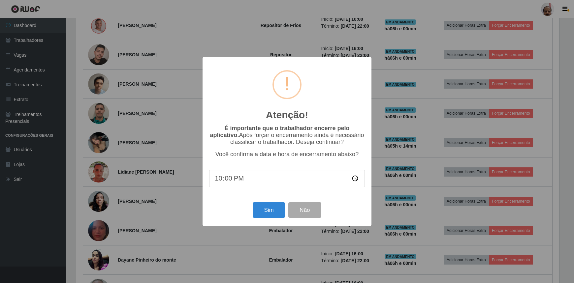
scroll to position [137, 485]
click at [281, 207] on button "Sim" at bounding box center [270, 211] width 32 height 16
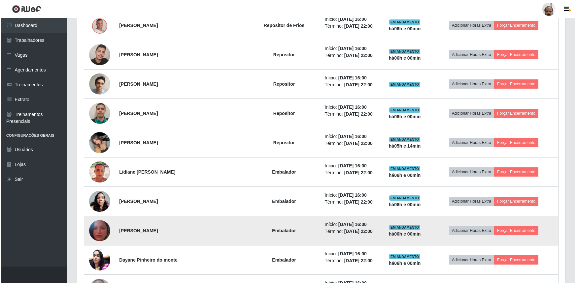
scroll to position [37, 0]
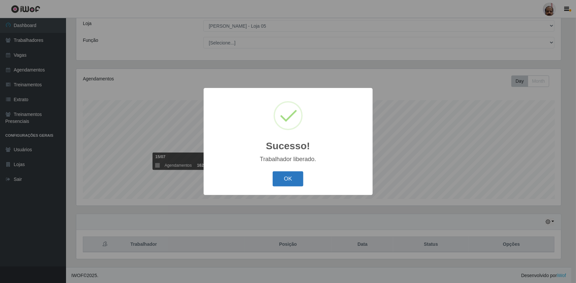
click at [287, 176] on button "OK" at bounding box center [288, 180] width 31 height 16
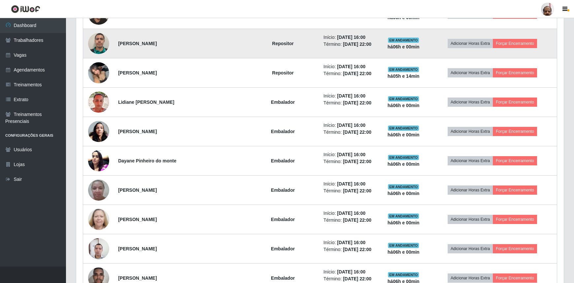
scroll to position [397, 0]
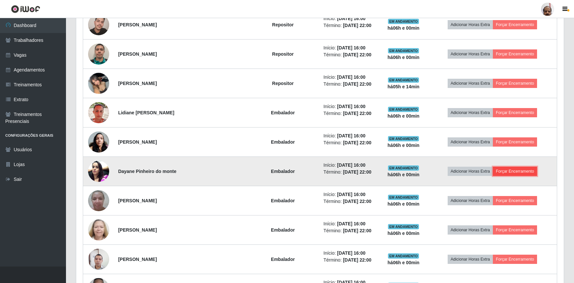
click at [521, 172] on button "Forçar Encerramento" at bounding box center [515, 171] width 44 height 9
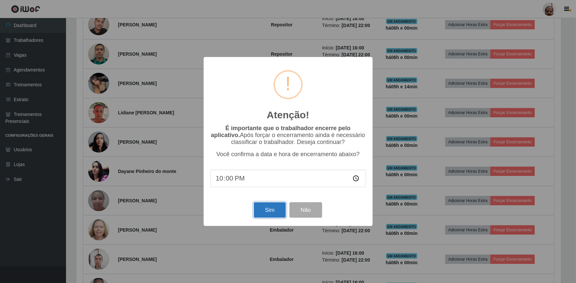
click at [265, 208] on button "Sim" at bounding box center [270, 211] width 32 height 16
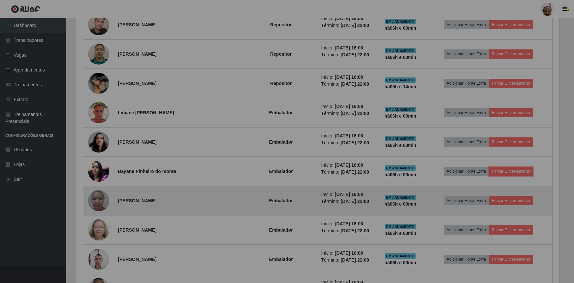
scroll to position [137, 488]
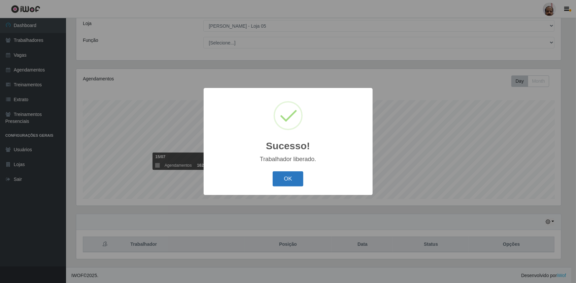
click at [295, 179] on button "OK" at bounding box center [288, 180] width 31 height 16
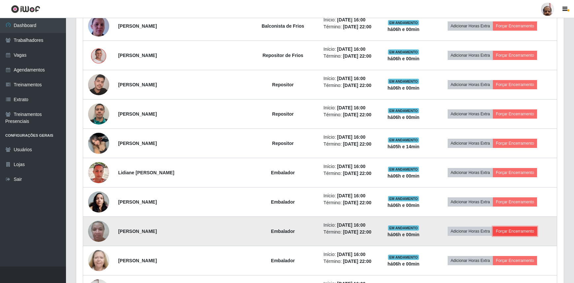
click at [516, 228] on button "Forçar Encerramento" at bounding box center [515, 231] width 44 height 9
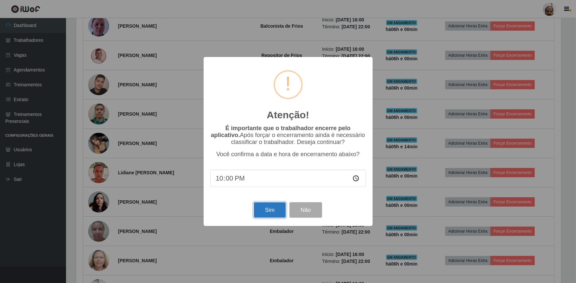
click at [273, 217] on button "Sim" at bounding box center [270, 211] width 32 height 16
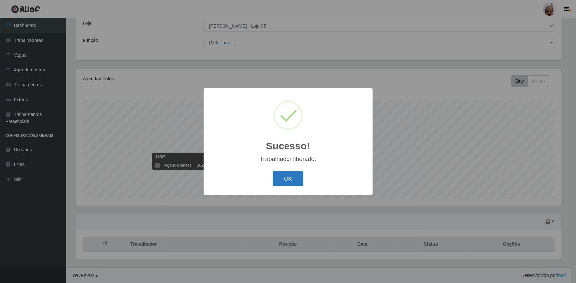
click at [292, 177] on button "OK" at bounding box center [288, 180] width 31 height 16
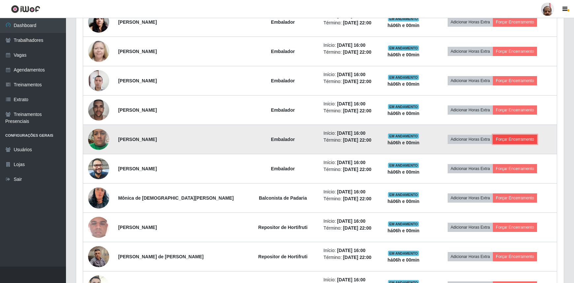
click at [501, 138] on button "Forçar Encerramento" at bounding box center [515, 139] width 44 height 9
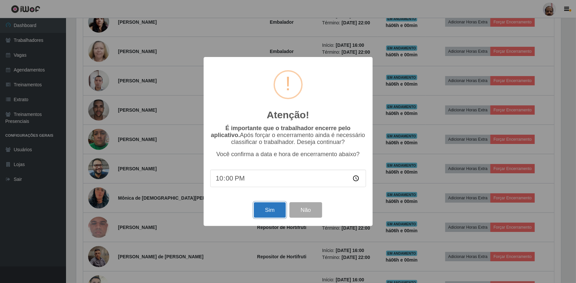
click at [263, 211] on button "Sim" at bounding box center [270, 211] width 32 height 16
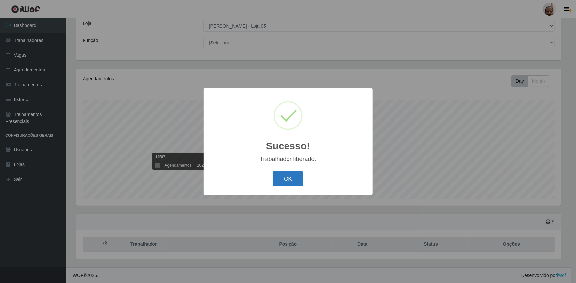
click at [285, 176] on button "OK" at bounding box center [288, 180] width 31 height 16
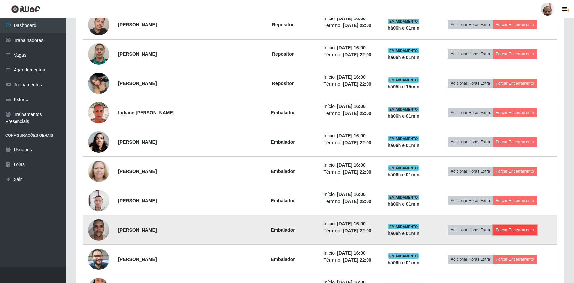
click at [520, 228] on button "Forçar Encerramento" at bounding box center [515, 230] width 44 height 9
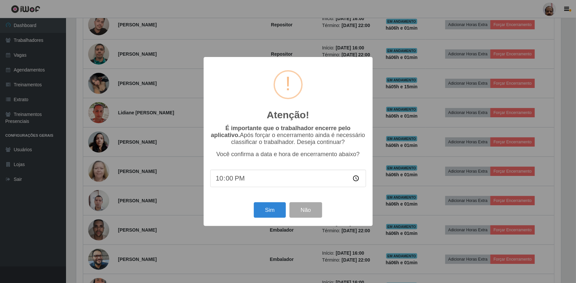
click at [267, 202] on div "Sim Não" at bounding box center [288, 210] width 156 height 19
click at [267, 208] on button "Sim" at bounding box center [270, 211] width 32 height 16
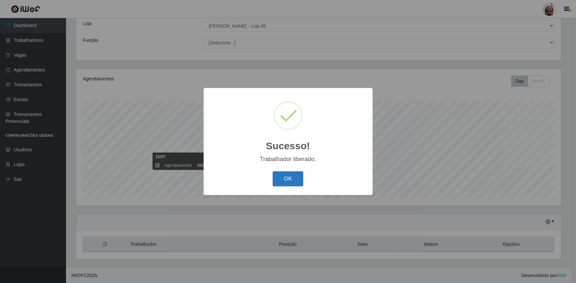
click at [298, 177] on button "OK" at bounding box center [288, 180] width 31 height 16
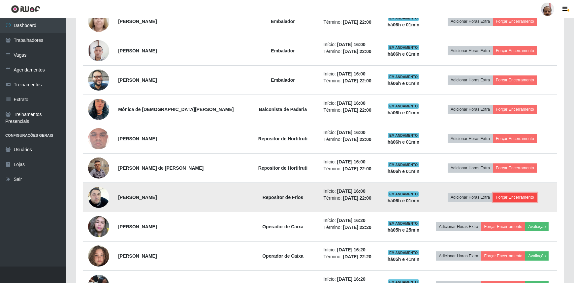
click at [504, 197] on button "Forçar Encerramento" at bounding box center [515, 197] width 44 height 9
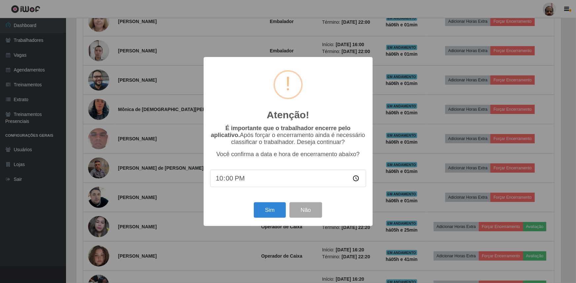
drag, startPoint x: 250, startPoint y: 210, endPoint x: 262, endPoint y: 211, distance: 11.6
click at [251, 210] on div "Sim Não" at bounding box center [288, 210] width 156 height 19
click at [263, 210] on button "Sim" at bounding box center [270, 211] width 32 height 16
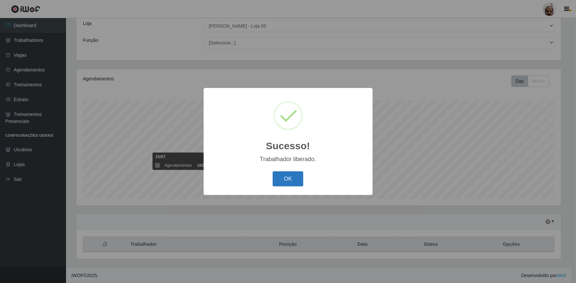
click at [281, 177] on button "OK" at bounding box center [288, 180] width 31 height 16
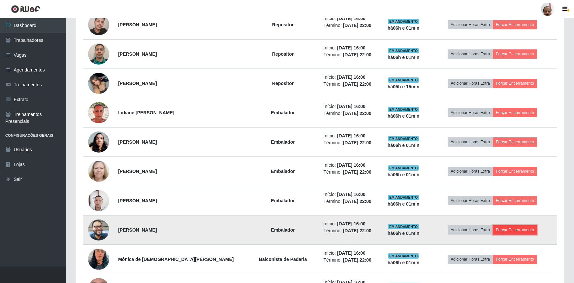
click at [510, 230] on button "Forçar Encerramento" at bounding box center [515, 230] width 44 height 9
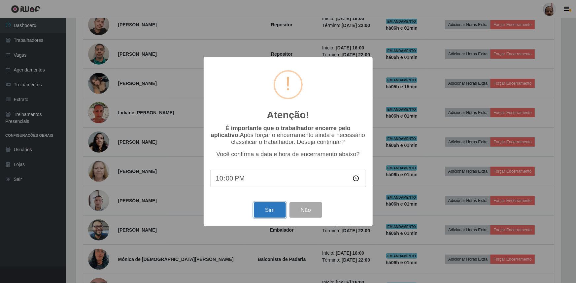
click at [268, 212] on button "Sim" at bounding box center [270, 211] width 32 height 16
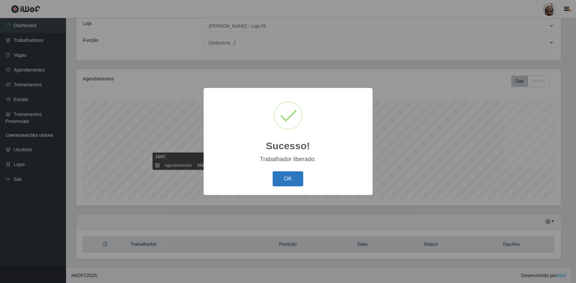
click at [284, 185] on button "OK" at bounding box center [288, 180] width 31 height 16
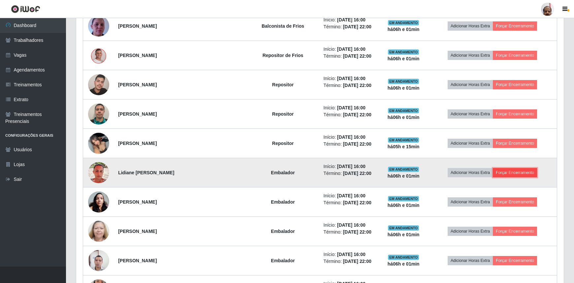
click at [507, 169] on button "Forçar Encerramento" at bounding box center [515, 172] width 44 height 9
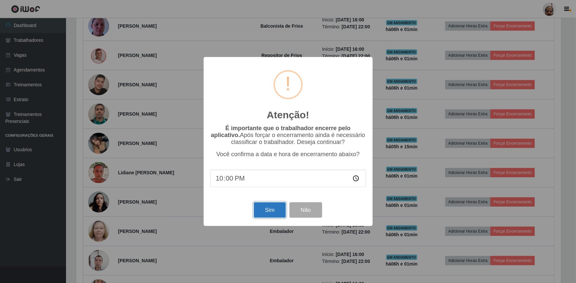
click at [274, 206] on button "Sim" at bounding box center [270, 211] width 32 height 16
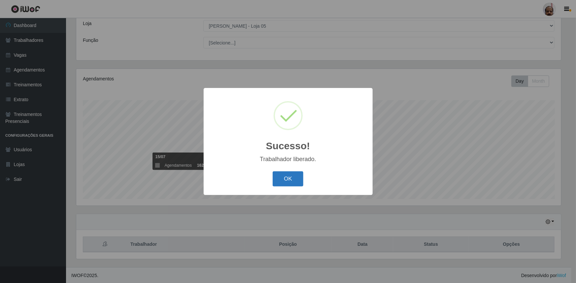
click at [296, 174] on button "OK" at bounding box center [288, 180] width 31 height 16
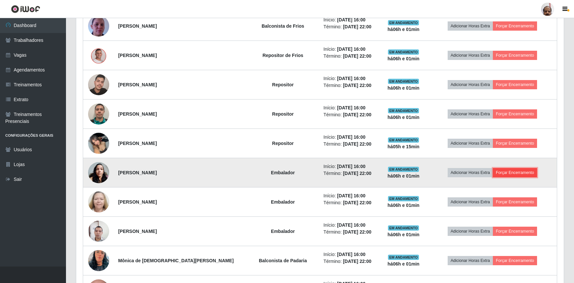
click at [520, 171] on button "Forçar Encerramento" at bounding box center [515, 172] width 44 height 9
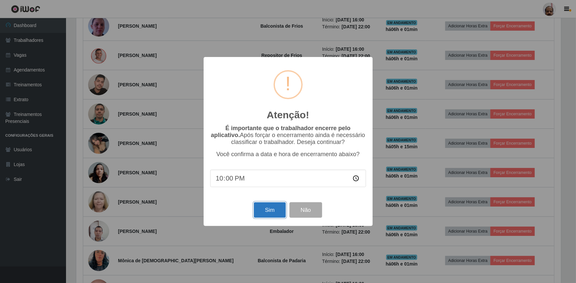
click at [264, 214] on button "Sim" at bounding box center [270, 211] width 32 height 16
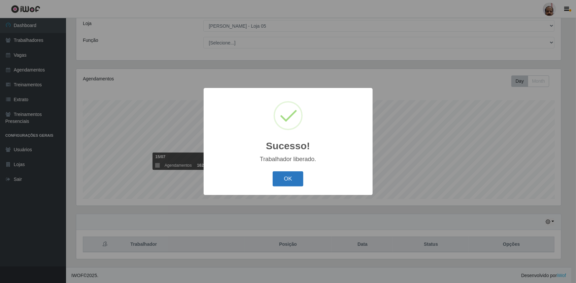
drag, startPoint x: 290, startPoint y: 179, endPoint x: 361, endPoint y: 179, distance: 70.9
click at [290, 179] on button "OK" at bounding box center [288, 180] width 31 height 16
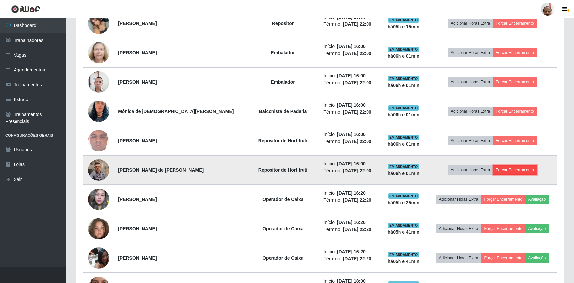
click at [500, 168] on button "Forçar Encerramento" at bounding box center [515, 170] width 44 height 9
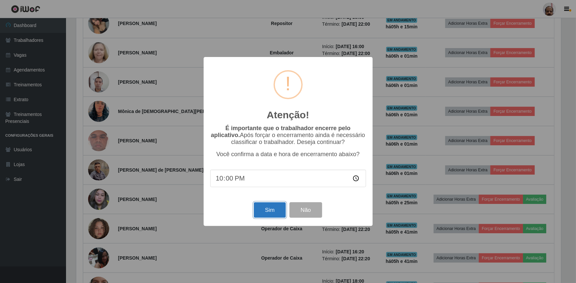
click at [265, 208] on button "Sim" at bounding box center [270, 211] width 32 height 16
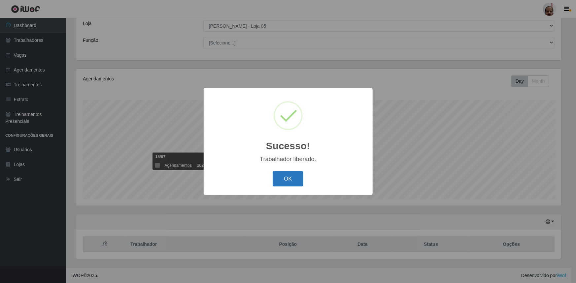
click at [296, 181] on button "OK" at bounding box center [288, 180] width 31 height 16
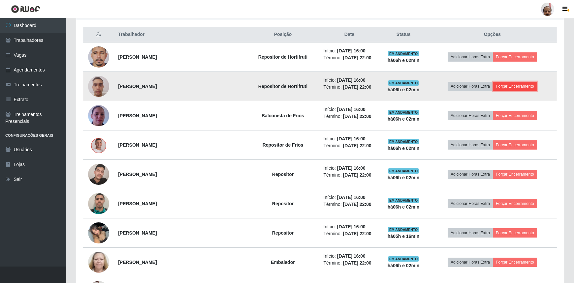
click at [495, 87] on button "Forçar Encerramento" at bounding box center [515, 86] width 44 height 9
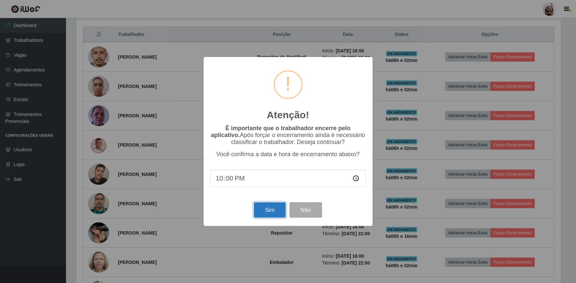
click at [276, 210] on button "Sim" at bounding box center [270, 211] width 32 height 16
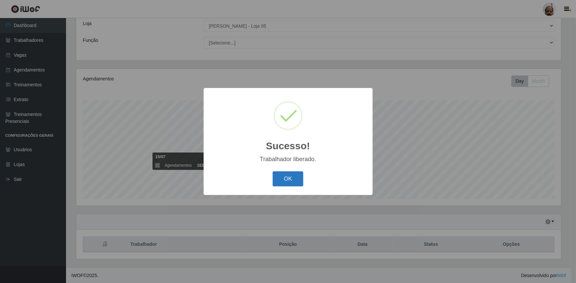
click at [288, 177] on button "OK" at bounding box center [288, 180] width 31 height 16
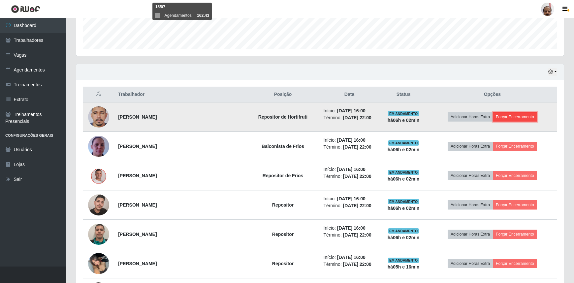
click at [522, 115] on button "Forçar Encerramento" at bounding box center [515, 116] width 44 height 9
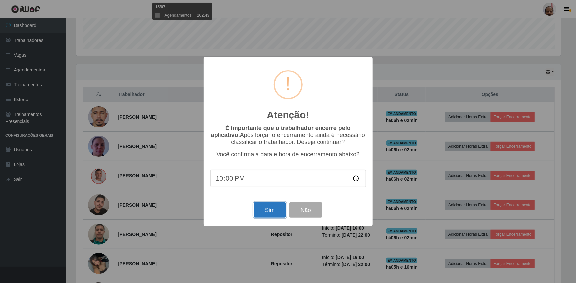
click at [271, 213] on button "Sim" at bounding box center [270, 211] width 32 height 16
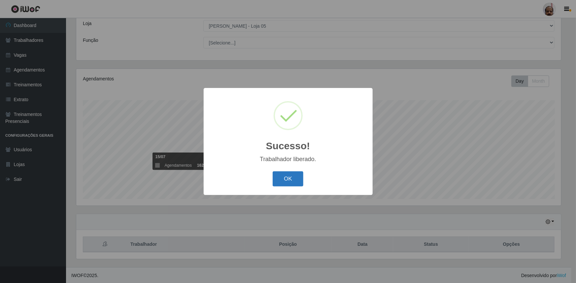
click at [293, 182] on button "OK" at bounding box center [288, 180] width 31 height 16
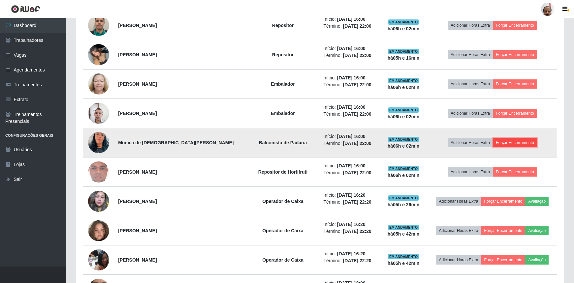
click at [509, 143] on button "Forçar Encerramento" at bounding box center [515, 142] width 44 height 9
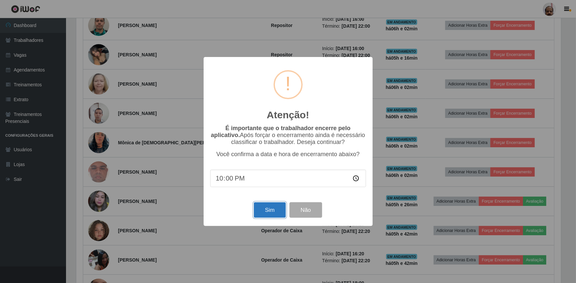
click at [271, 214] on button "Sim" at bounding box center [270, 211] width 32 height 16
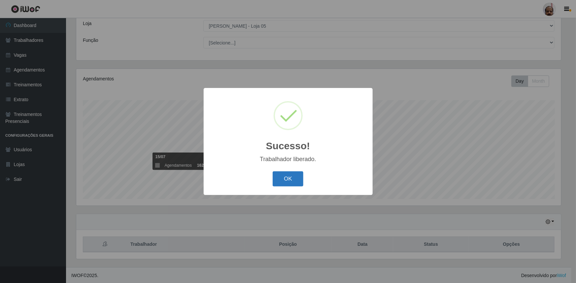
click at [286, 184] on button "OK" at bounding box center [288, 180] width 31 height 16
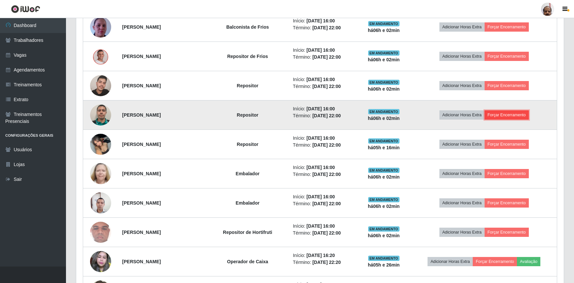
click at [524, 114] on button "Forçar Encerramento" at bounding box center [507, 115] width 44 height 9
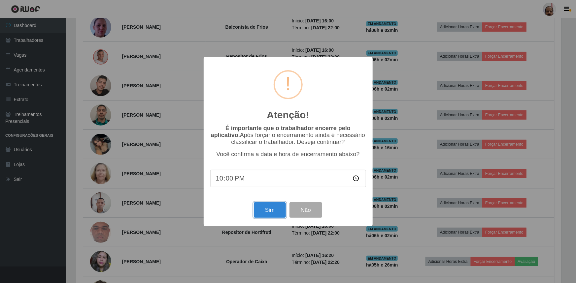
click at [276, 215] on button "Sim" at bounding box center [270, 211] width 32 height 16
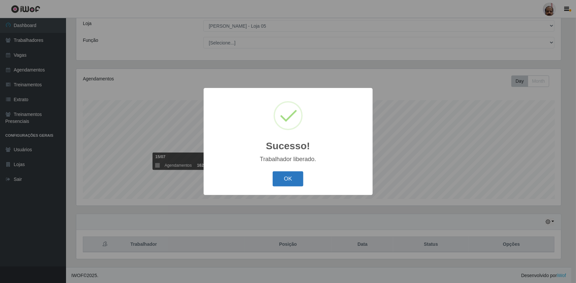
click at [282, 183] on button "OK" at bounding box center [288, 180] width 31 height 16
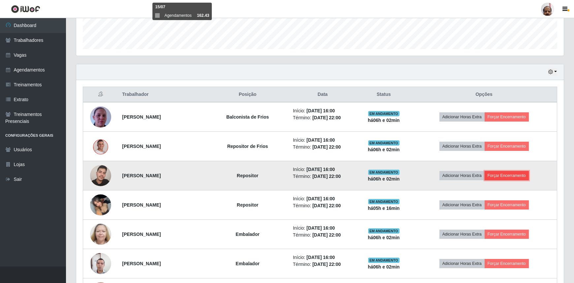
click at [514, 174] on button "Forçar Encerramento" at bounding box center [507, 175] width 44 height 9
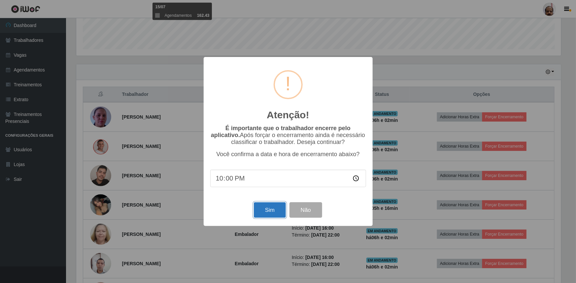
click at [269, 212] on button "Sim" at bounding box center [270, 211] width 32 height 16
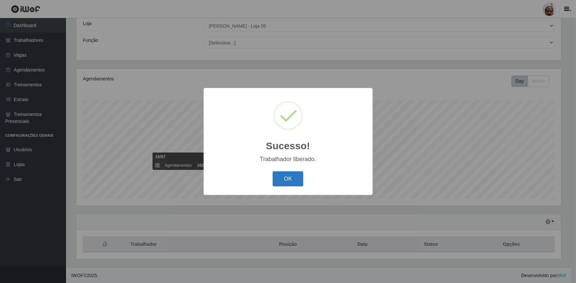
click at [287, 181] on button "OK" at bounding box center [288, 180] width 31 height 16
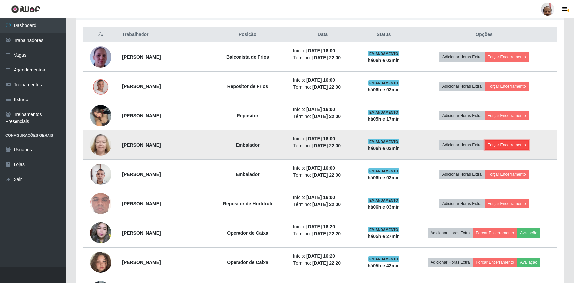
click at [512, 145] on button "Forçar Encerramento" at bounding box center [507, 145] width 44 height 9
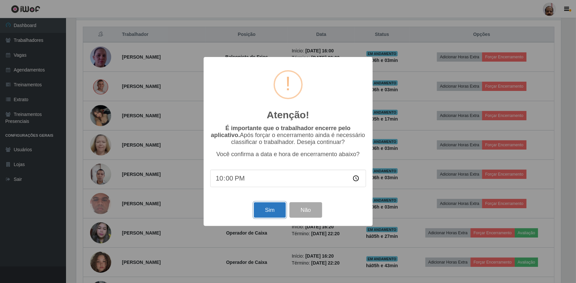
click at [272, 210] on button "Sim" at bounding box center [270, 211] width 32 height 16
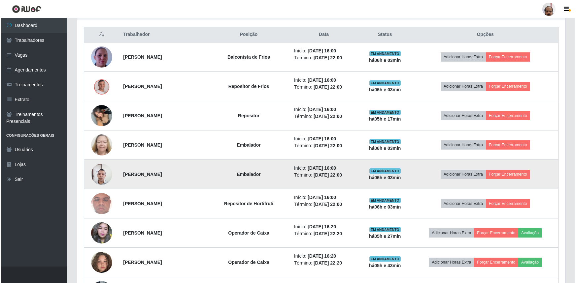
scroll to position [37, 0]
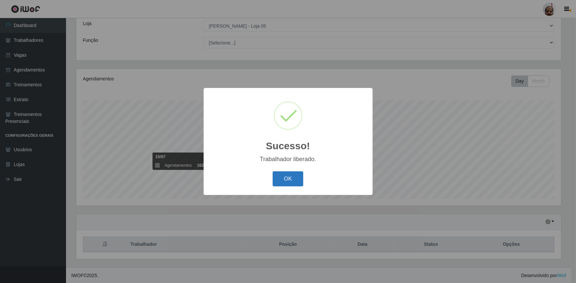
click at [284, 179] on button "OK" at bounding box center [288, 180] width 31 height 16
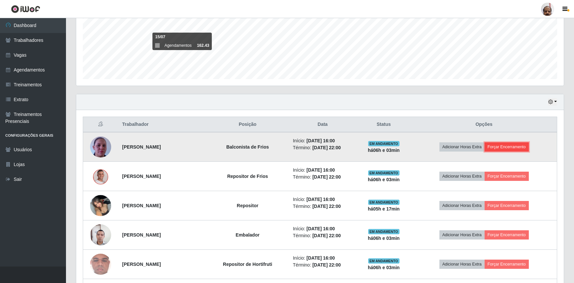
click at [502, 145] on button "Forçar Encerramento" at bounding box center [507, 147] width 44 height 9
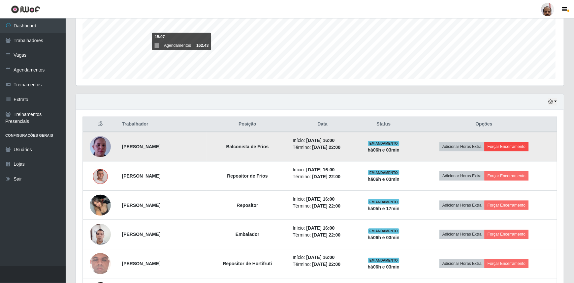
scroll to position [137, 485]
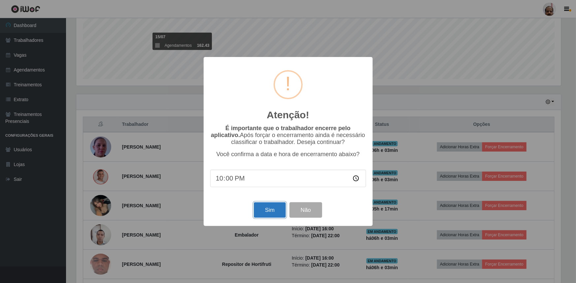
click at [265, 211] on button "Sim" at bounding box center [270, 211] width 32 height 16
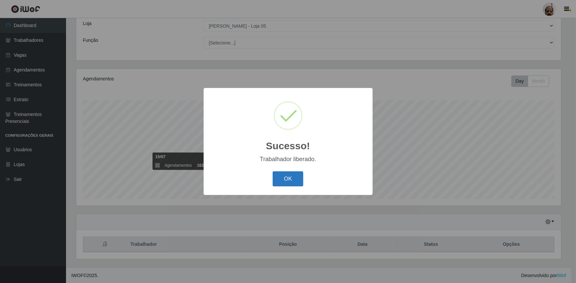
click at [281, 184] on button "OK" at bounding box center [288, 180] width 31 height 16
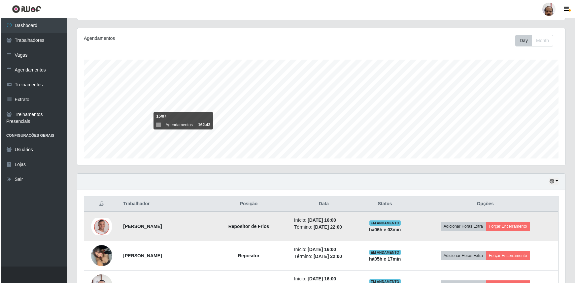
scroll to position [127, 0]
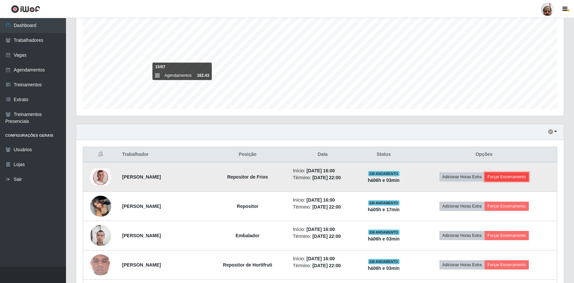
click at [500, 176] on button "Forçar Encerramento" at bounding box center [507, 177] width 44 height 9
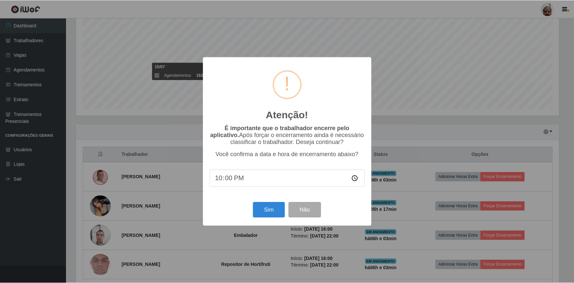
scroll to position [137, 485]
click at [263, 211] on button "Sim" at bounding box center [270, 211] width 32 height 16
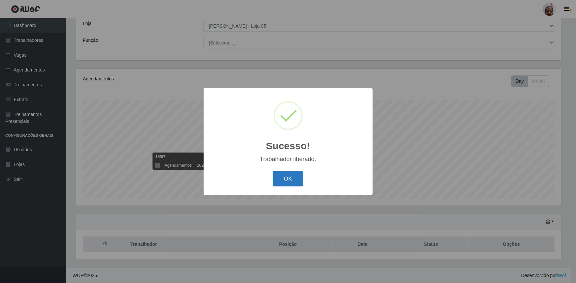
click at [289, 181] on button "OK" at bounding box center [288, 180] width 31 height 16
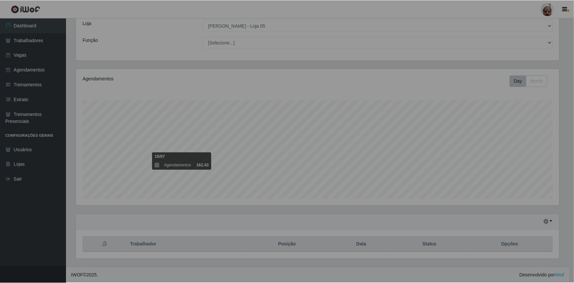
scroll to position [137, 488]
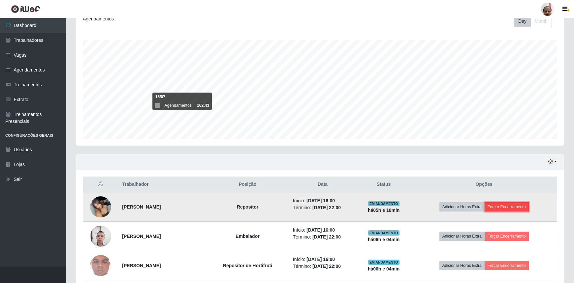
click at [504, 204] on button "Forçar Encerramento" at bounding box center [507, 207] width 44 height 9
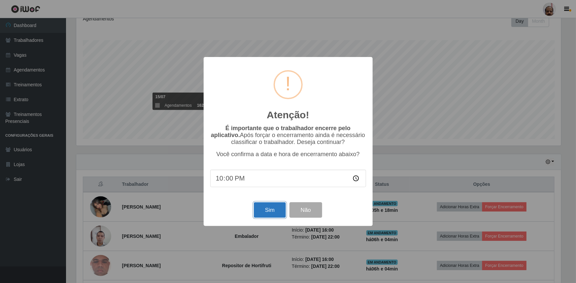
click at [264, 210] on button "Sim" at bounding box center [270, 211] width 32 height 16
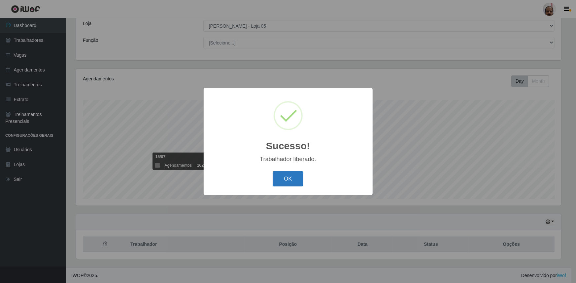
click at [283, 180] on button "OK" at bounding box center [288, 180] width 31 height 16
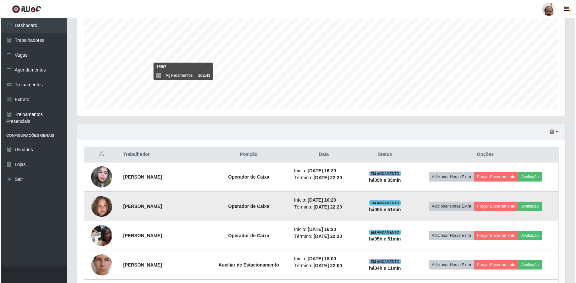
scroll to position [247, 0]
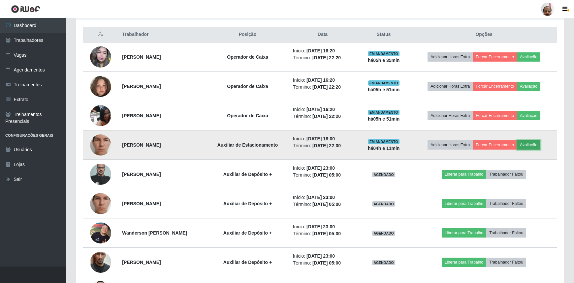
click at [532, 147] on button "Avaliação" at bounding box center [528, 145] width 23 height 9
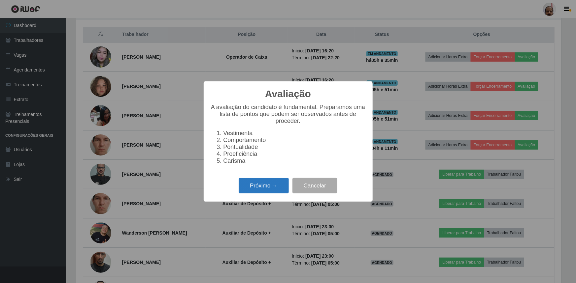
click at [274, 187] on button "Próximo →" at bounding box center [264, 186] width 50 height 16
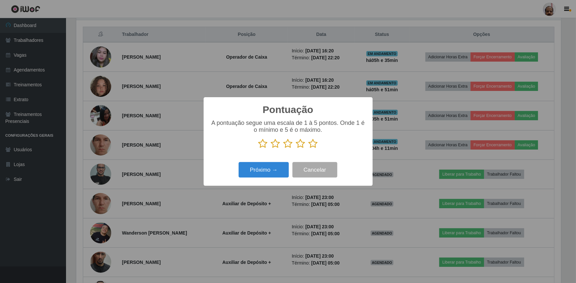
scroll to position [329769, 329421]
click at [312, 146] on icon at bounding box center [312, 144] width 9 height 10
click at [308, 149] on input "radio" at bounding box center [308, 149] width 0 height 0
click at [267, 169] on button "Próximo →" at bounding box center [264, 170] width 50 height 16
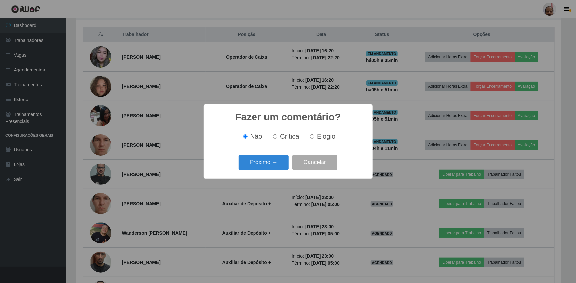
click at [317, 139] on span "Elogio" at bounding box center [326, 136] width 18 height 7
click at [314, 139] on input "Elogio" at bounding box center [312, 137] width 4 height 4
radio input "true"
drag, startPoint x: 249, startPoint y: 171, endPoint x: 256, endPoint y: 174, distance: 6.8
click at [249, 171] on div "Próximo → Cancelar" at bounding box center [288, 162] width 156 height 19
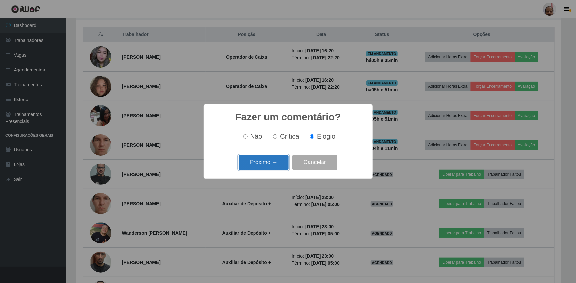
click at [258, 165] on button "Próximo →" at bounding box center [264, 163] width 50 height 16
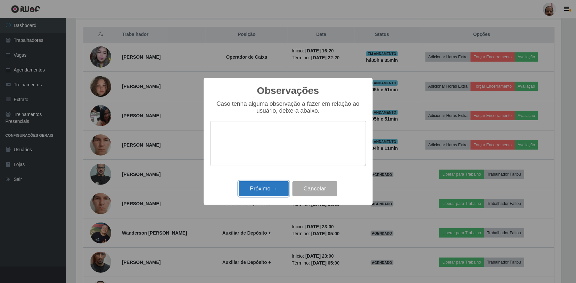
click at [258, 188] on button "Próximo →" at bounding box center [264, 189] width 50 height 16
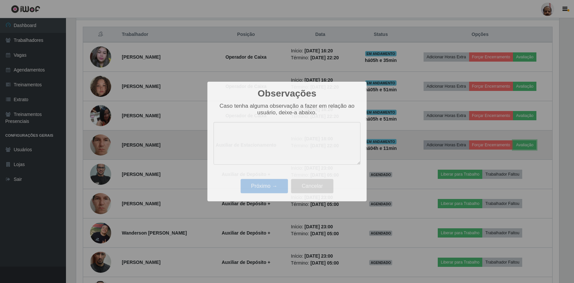
scroll to position [137, 488]
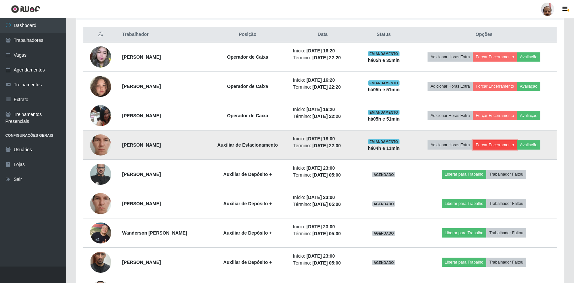
click at [501, 144] on button "Forçar Encerramento" at bounding box center [495, 145] width 44 height 9
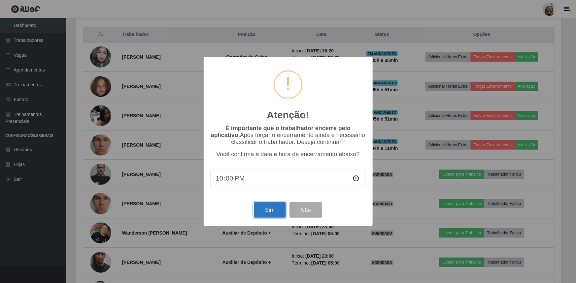
click at [271, 208] on button "Sim" at bounding box center [270, 211] width 32 height 16
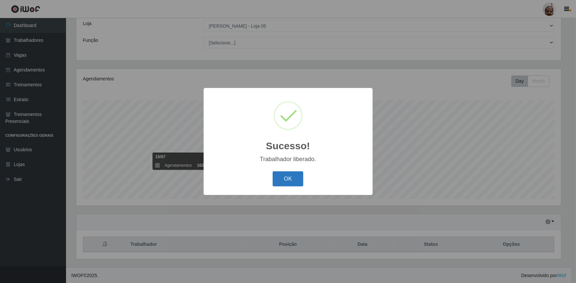
click at [294, 175] on button "OK" at bounding box center [288, 180] width 31 height 16
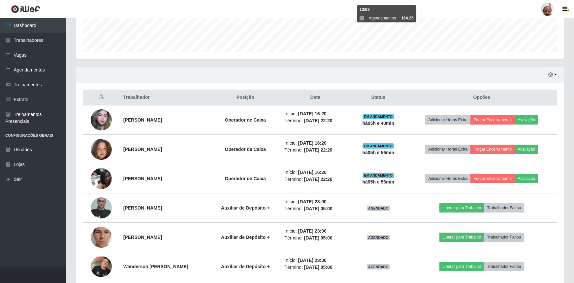
scroll to position [187, 0]
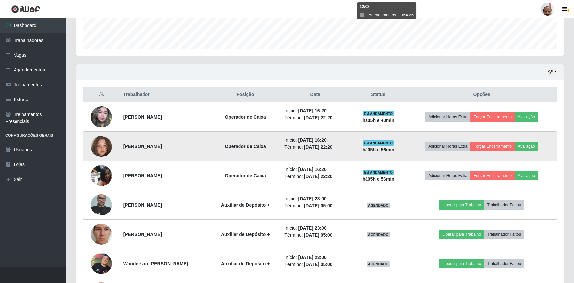
click at [104, 145] on img at bounding box center [101, 147] width 21 height 38
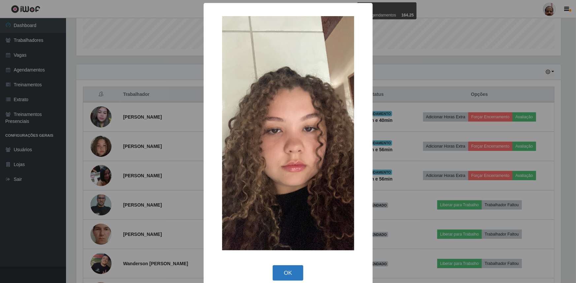
click at [285, 271] on button "OK" at bounding box center [288, 274] width 31 height 16
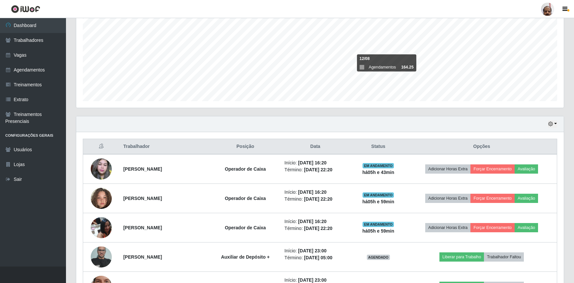
scroll to position [127, 0]
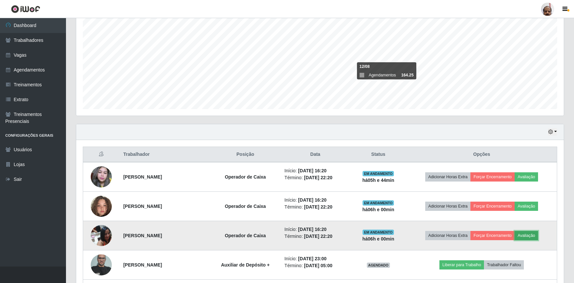
click at [537, 234] on button "Avaliação" at bounding box center [526, 235] width 23 height 9
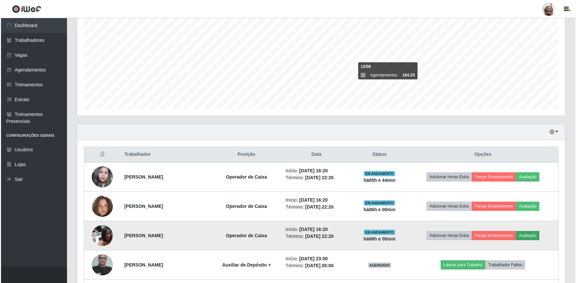
scroll to position [137, 485]
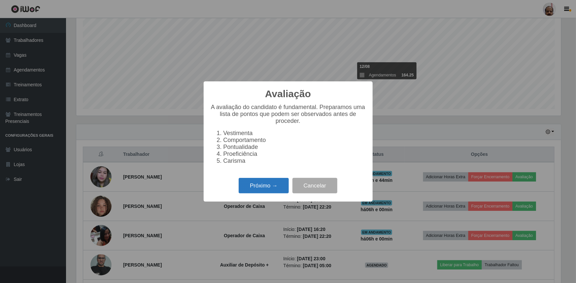
click at [256, 188] on button "Próximo →" at bounding box center [264, 186] width 50 height 16
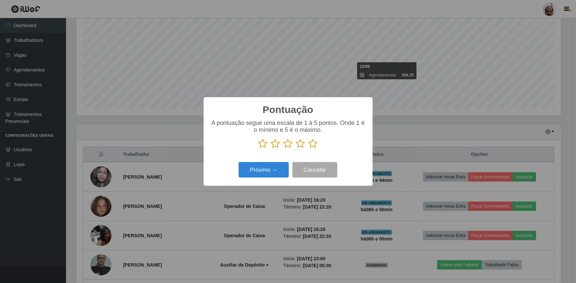
click at [311, 144] on icon at bounding box center [312, 144] width 9 height 10
click at [308, 149] on input "radio" at bounding box center [308, 149] width 0 height 0
click at [253, 171] on button "Próximo →" at bounding box center [264, 170] width 50 height 16
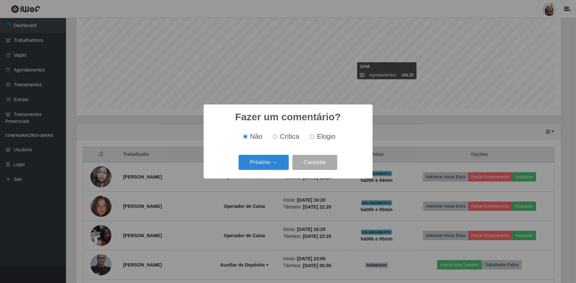
click at [312, 138] on input "Elogio" at bounding box center [312, 137] width 4 height 4
radio input "true"
click at [254, 166] on button "Próximo →" at bounding box center [264, 163] width 50 height 16
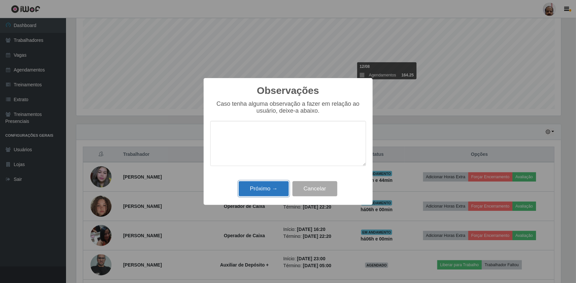
click at [257, 190] on button "Próximo →" at bounding box center [264, 189] width 50 height 16
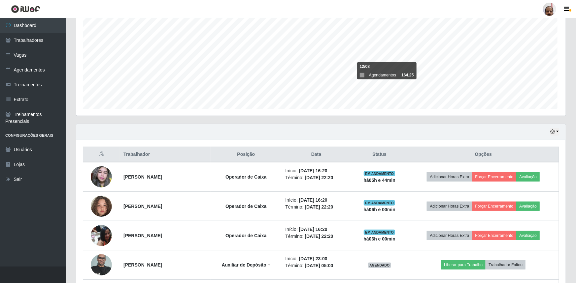
scroll to position [137, 488]
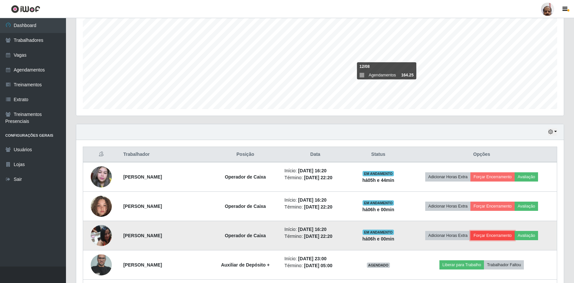
click at [503, 236] on button "Forçar Encerramento" at bounding box center [492, 235] width 44 height 9
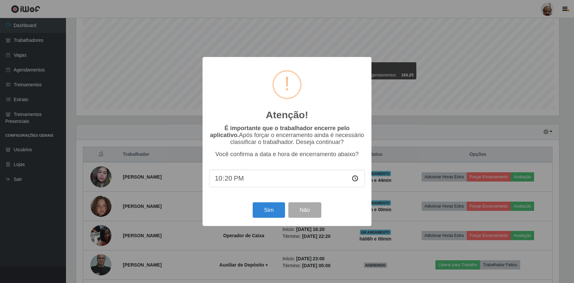
scroll to position [137, 485]
click at [269, 208] on button "Sim" at bounding box center [270, 211] width 32 height 16
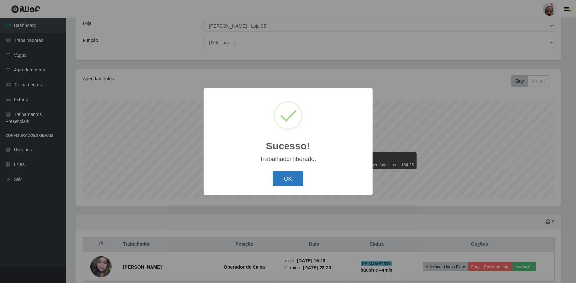
click at [289, 178] on button "OK" at bounding box center [288, 180] width 31 height 16
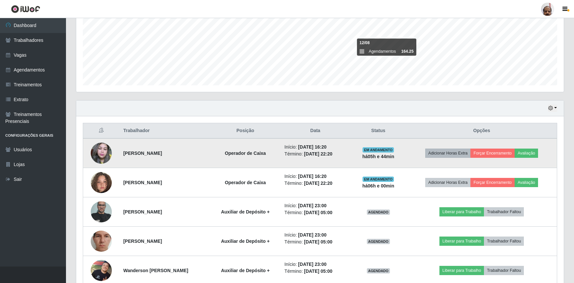
scroll to position [187, 0]
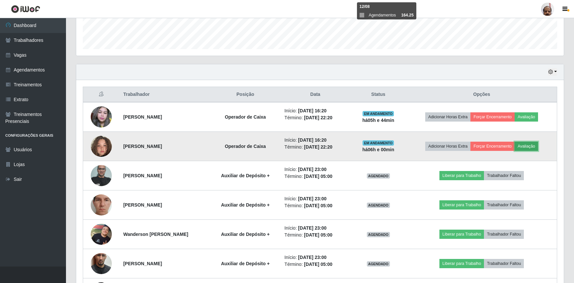
click at [530, 144] on button "Avaliação" at bounding box center [526, 146] width 23 height 9
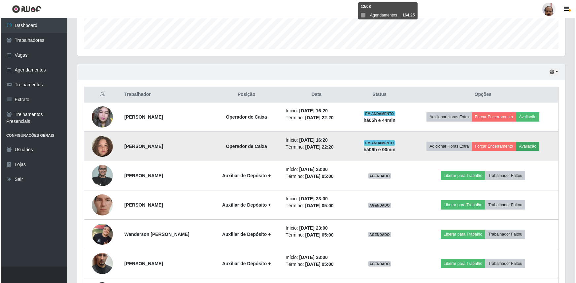
scroll to position [137, 485]
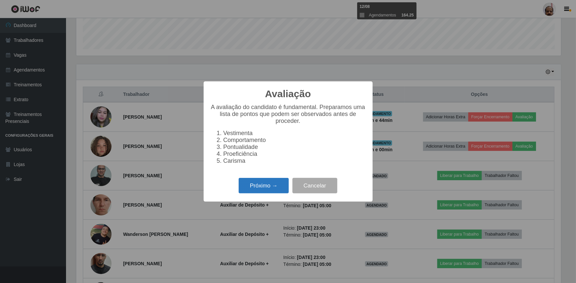
click at [273, 185] on button "Próximo →" at bounding box center [264, 186] width 50 height 16
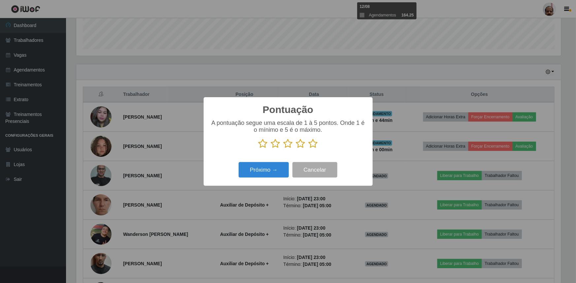
click at [315, 145] on icon at bounding box center [312, 144] width 9 height 10
click at [308, 149] on input "radio" at bounding box center [308, 149] width 0 height 0
click at [269, 169] on button "Próximo →" at bounding box center [264, 170] width 50 height 16
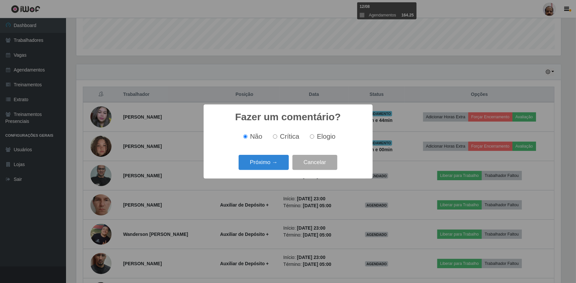
drag, startPoint x: 336, startPoint y: 136, endPoint x: 315, endPoint y: 140, distance: 21.2
click at [336, 136] on div "Não Crítica Elogio" at bounding box center [288, 137] width 156 height 8
click at [330, 135] on span "Elogio" at bounding box center [326, 136] width 18 height 7
click at [314, 135] on input "Elogio" at bounding box center [312, 137] width 4 height 4
radio input "true"
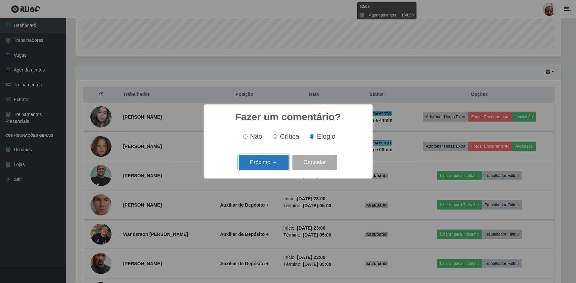
click at [276, 165] on button "Próximo →" at bounding box center [264, 163] width 50 height 16
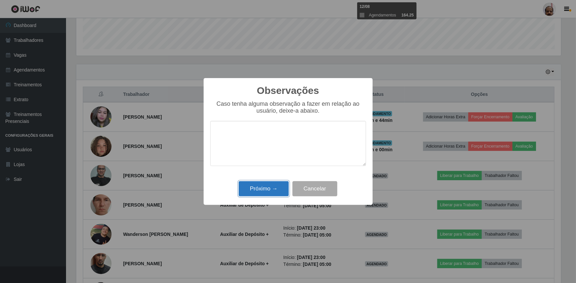
click at [272, 194] on button "Próximo →" at bounding box center [264, 189] width 50 height 16
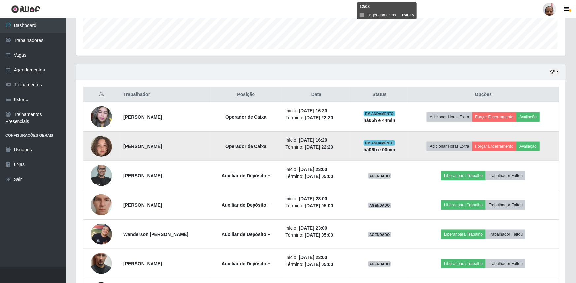
scroll to position [137, 488]
click at [495, 144] on button "Forçar Encerramento" at bounding box center [492, 146] width 44 height 9
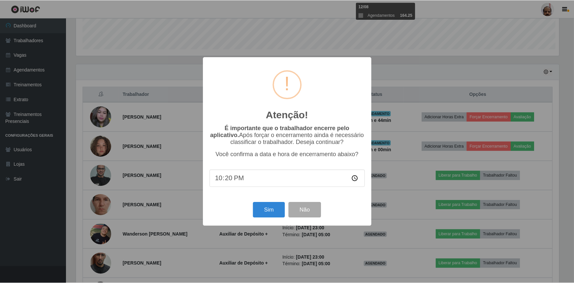
scroll to position [137, 485]
click at [274, 207] on button "Sim" at bounding box center [270, 211] width 32 height 16
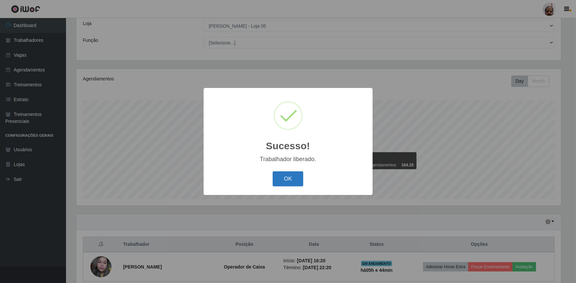
click at [285, 179] on button "OK" at bounding box center [288, 180] width 31 height 16
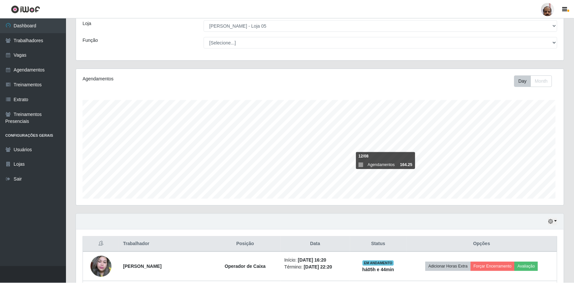
scroll to position [329769, 329418]
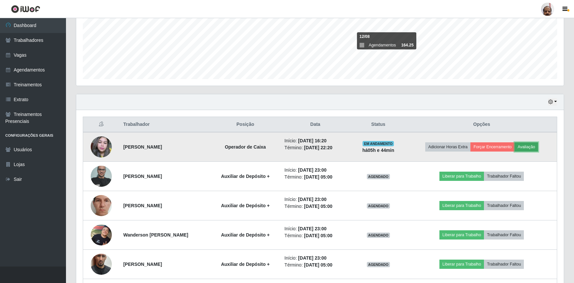
click at [530, 148] on button "Avaliação" at bounding box center [526, 147] width 23 height 9
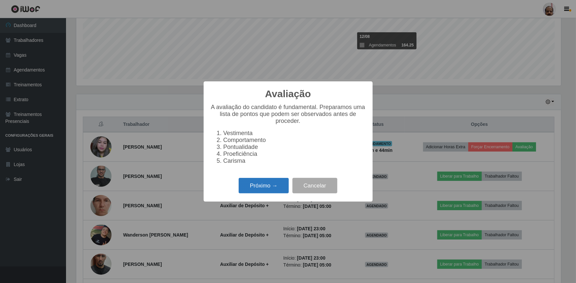
click at [272, 188] on button "Próximo →" at bounding box center [264, 186] width 50 height 16
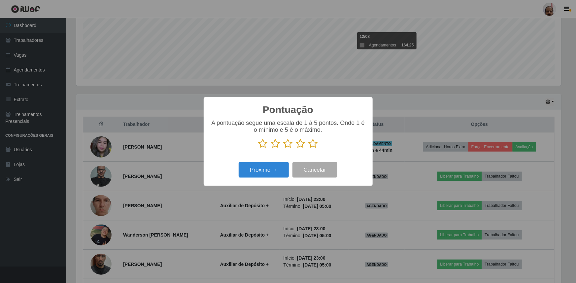
click at [312, 144] on icon at bounding box center [312, 144] width 9 height 10
click at [308, 149] on input "radio" at bounding box center [308, 149] width 0 height 0
click at [261, 172] on button "Próximo →" at bounding box center [264, 170] width 50 height 16
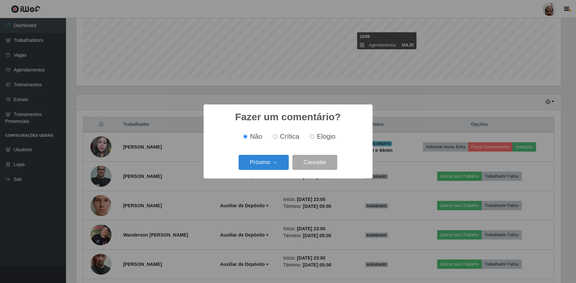
click at [311, 137] on input "Elogio" at bounding box center [312, 137] width 4 height 4
radio input "true"
click at [259, 163] on button "Próximo →" at bounding box center [264, 163] width 50 height 16
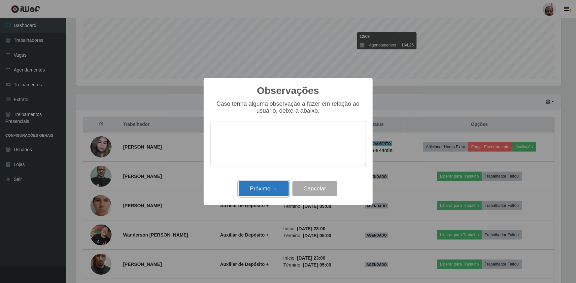
click at [261, 190] on button "Próximo →" at bounding box center [264, 189] width 50 height 16
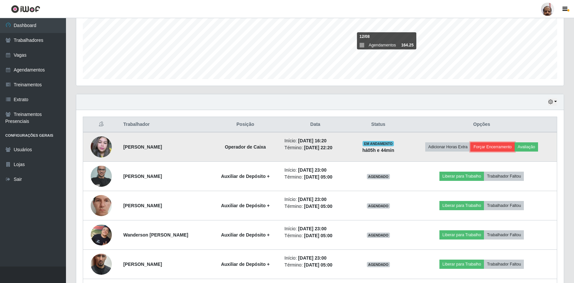
click at [496, 144] on button "Forçar Encerramento" at bounding box center [492, 147] width 44 height 9
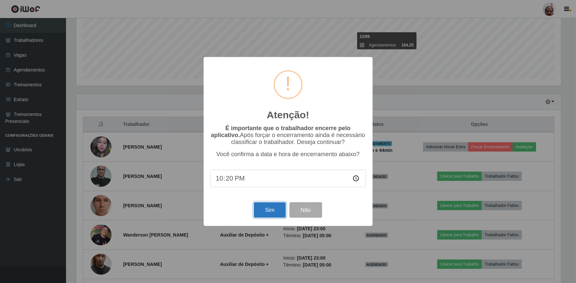
click at [266, 208] on button "Sim" at bounding box center [270, 211] width 32 height 16
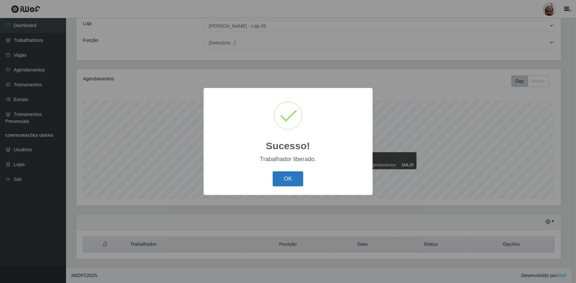
click at [280, 174] on button "OK" at bounding box center [288, 180] width 31 height 16
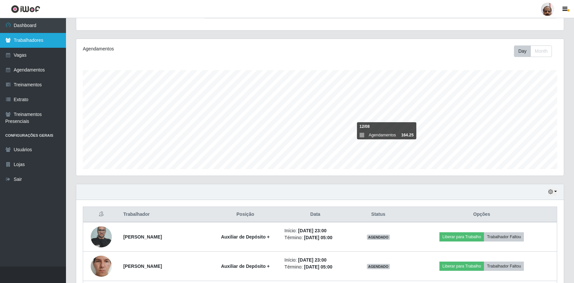
click at [36, 42] on link "Trabalhadores" at bounding box center [33, 40] width 66 height 15
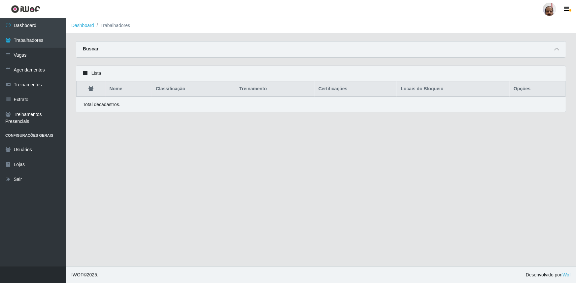
click at [556, 50] on icon at bounding box center [556, 49] width 5 height 5
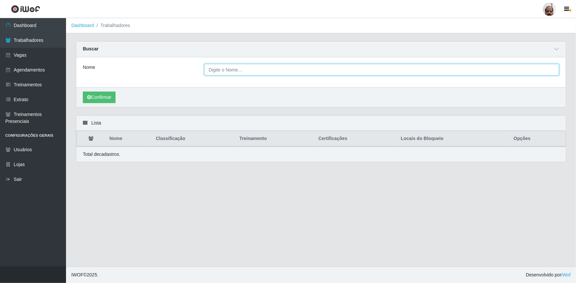
click at [245, 71] on input "Nome" at bounding box center [381, 70] width 355 height 12
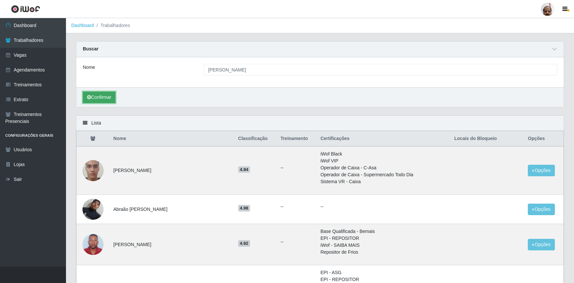
click at [102, 102] on button "Confirmar" at bounding box center [99, 98] width 33 height 12
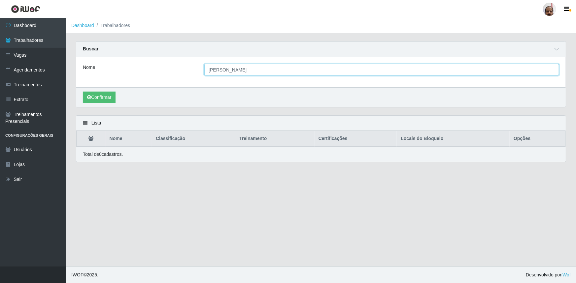
click at [241, 69] on input "[PERSON_NAME]" at bounding box center [381, 70] width 355 height 12
click at [258, 69] on input "[PERSON_NAME]" at bounding box center [381, 70] width 355 height 12
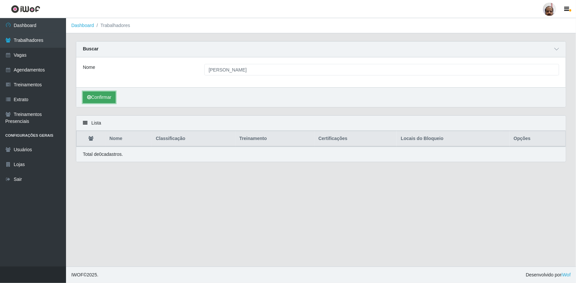
click at [96, 97] on button "Confirmar" at bounding box center [99, 98] width 33 height 12
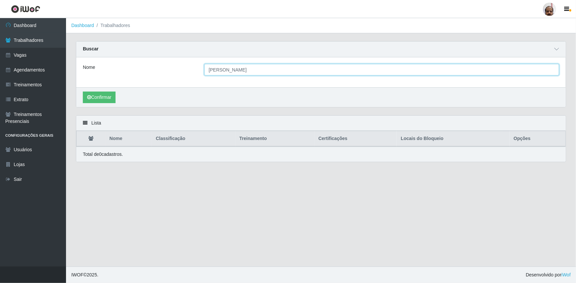
drag, startPoint x: 268, startPoint y: 68, endPoint x: 253, endPoint y: 64, distance: 15.1
click at [253, 64] on input "[PERSON_NAME]" at bounding box center [381, 70] width 355 height 12
drag, startPoint x: 256, startPoint y: 69, endPoint x: 252, endPoint y: 70, distance: 4.5
click at [252, 70] on input "[PERSON_NAME]" at bounding box center [381, 70] width 355 height 12
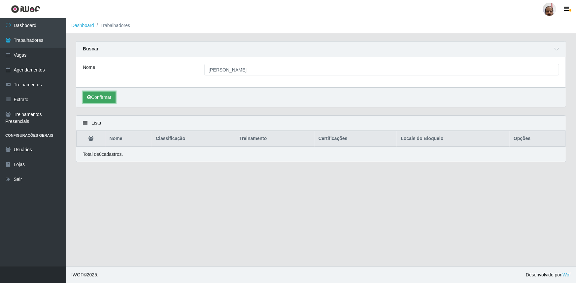
click at [97, 95] on button "Confirmar" at bounding box center [99, 98] width 33 height 12
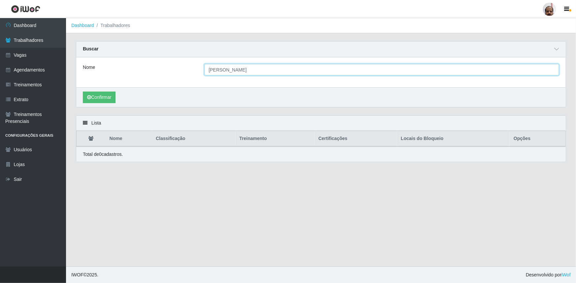
drag, startPoint x: 259, startPoint y: 70, endPoint x: 137, endPoint y: 66, distance: 121.5
click at [137, 66] on div "Nome [PERSON_NAME]" at bounding box center [321, 70] width 486 height 12
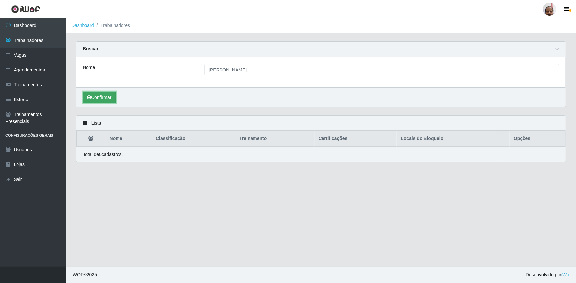
click at [113, 94] on button "Confirmar" at bounding box center [99, 98] width 33 height 12
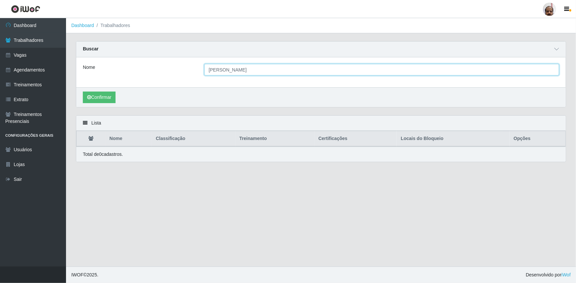
drag, startPoint x: 249, startPoint y: 68, endPoint x: 230, endPoint y: 68, distance: 19.1
click at [230, 68] on input "[PERSON_NAME]" at bounding box center [381, 70] width 355 height 12
type input "[PERSON_NAME]"
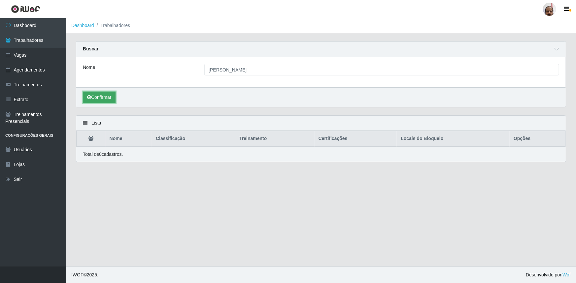
click at [104, 101] on button "Confirmar" at bounding box center [99, 98] width 33 height 12
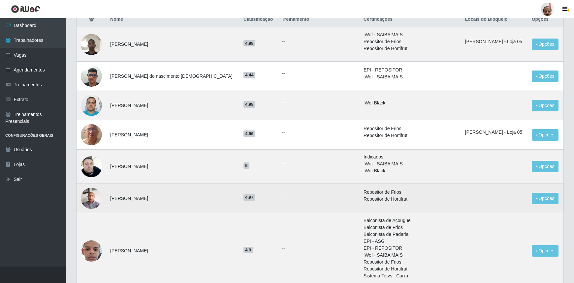
scroll to position [120, 0]
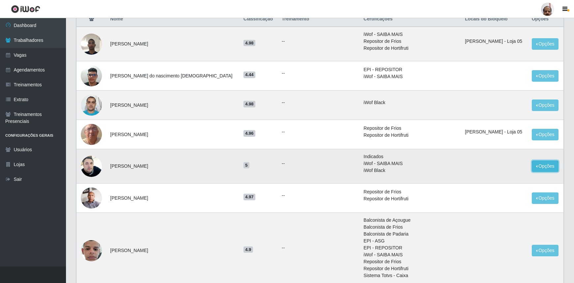
click at [544, 165] on button "Opções" at bounding box center [545, 167] width 27 height 12
click at [496, 183] on button "Bloquear - Loja" at bounding box center [504, 182] width 53 height 14
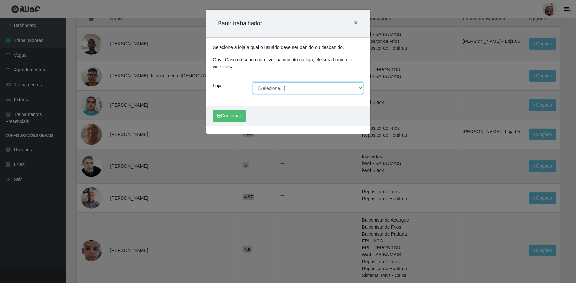
click at [358, 87] on select "[Selecione...] Mar Vermelho - Loja 05" at bounding box center [308, 88] width 111 height 12
select select "252"
click at [253, 82] on select "[Selecione...] Mar Vermelho - Loja 05" at bounding box center [308, 88] width 111 height 12
click at [232, 115] on button "Confirmar" at bounding box center [229, 116] width 33 height 12
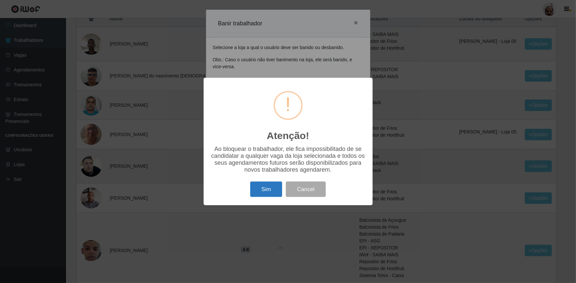
click at [271, 193] on button "Sim" at bounding box center [266, 190] width 32 height 16
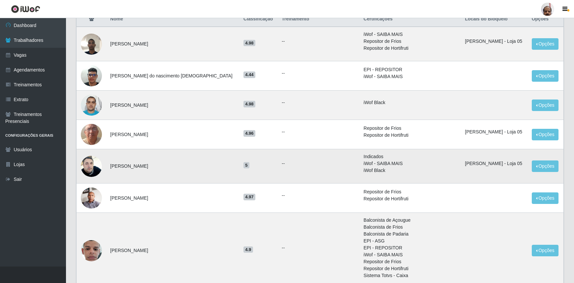
click at [543, 172] on td "Opções Bloquear - Empresa Desbloquear - Loja" at bounding box center [546, 166] width 36 height 34
click at [542, 168] on button "Opções" at bounding box center [545, 167] width 27 height 12
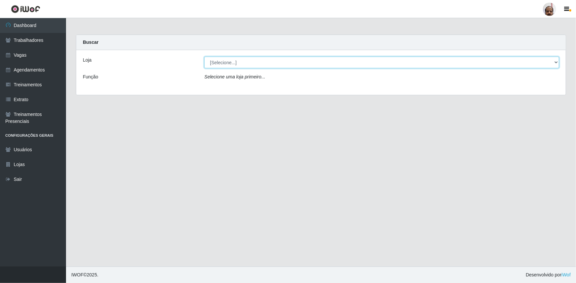
click at [555, 63] on select "[Selecione...] Mar Vermelho - Loja 05" at bounding box center [381, 63] width 355 height 12
select select "252"
click at [204, 57] on select "[Selecione...] Mar Vermelho - Loja 05" at bounding box center [381, 63] width 355 height 12
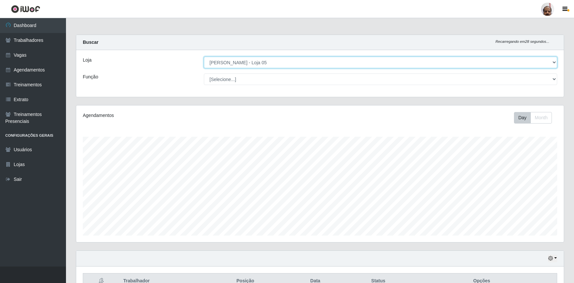
scroll to position [137, 488]
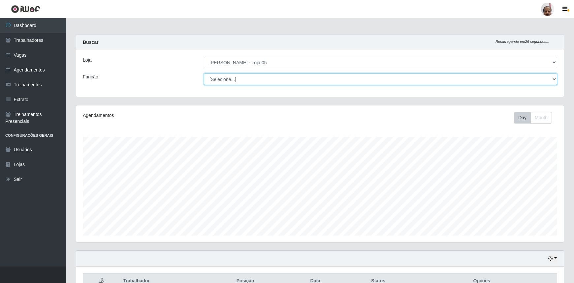
click at [554, 82] on select "[Selecione...] ASG ASG + ASG ++ Auxiliar de Depósito Auxiliar de Depósito + Aux…" at bounding box center [380, 80] width 353 height 12
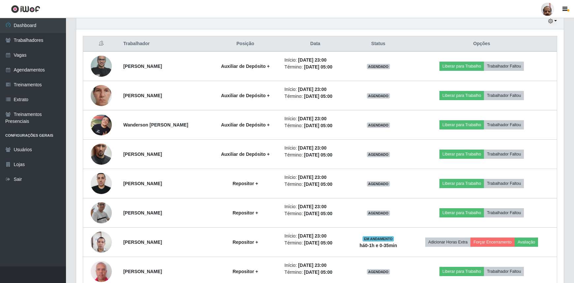
scroll to position [180, 0]
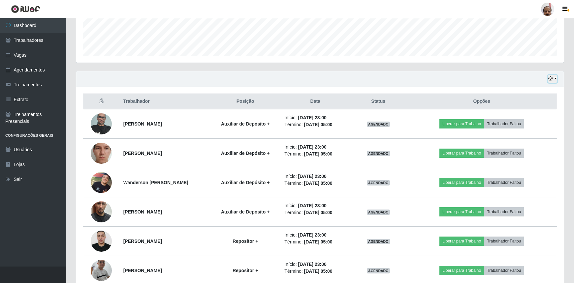
click at [550, 80] on icon "button" at bounding box center [550, 79] width 5 height 5
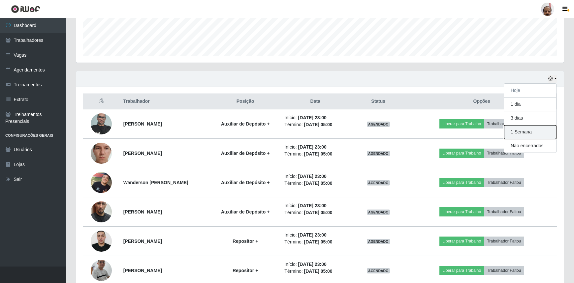
click at [521, 133] on button "1 Semana" at bounding box center [530, 132] width 52 height 14
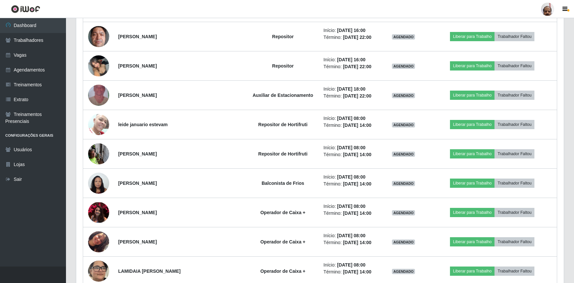
scroll to position [3179, 0]
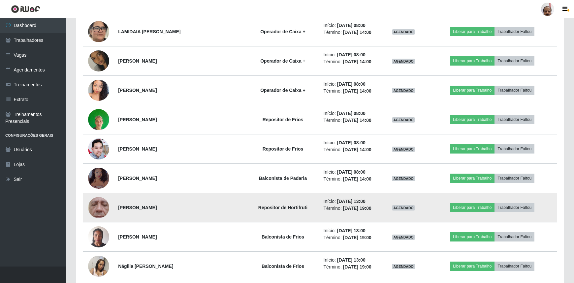
click at [101, 203] on img at bounding box center [98, 207] width 21 height 47
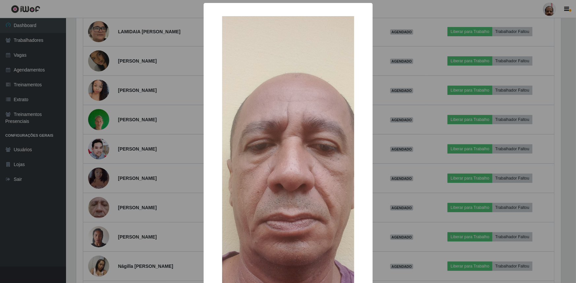
click at [399, 188] on div "× OK Cancel" at bounding box center [288, 141] width 576 height 283
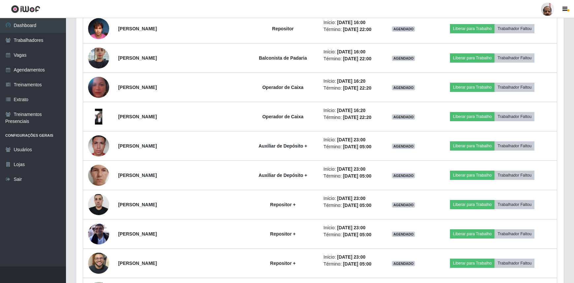
scroll to position [1889, 0]
